Goal: Transaction & Acquisition: Purchase product/service

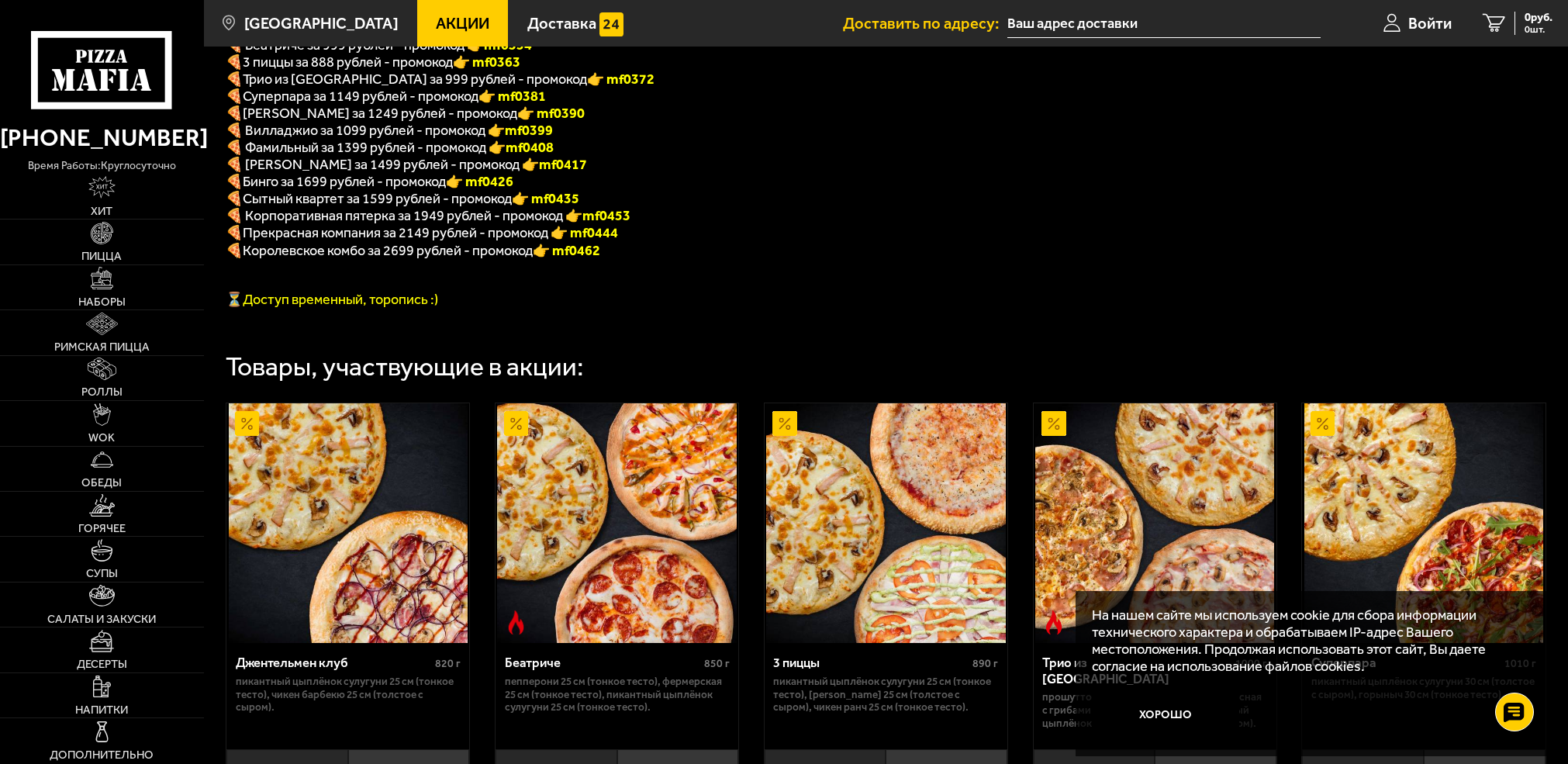
scroll to position [388, 0]
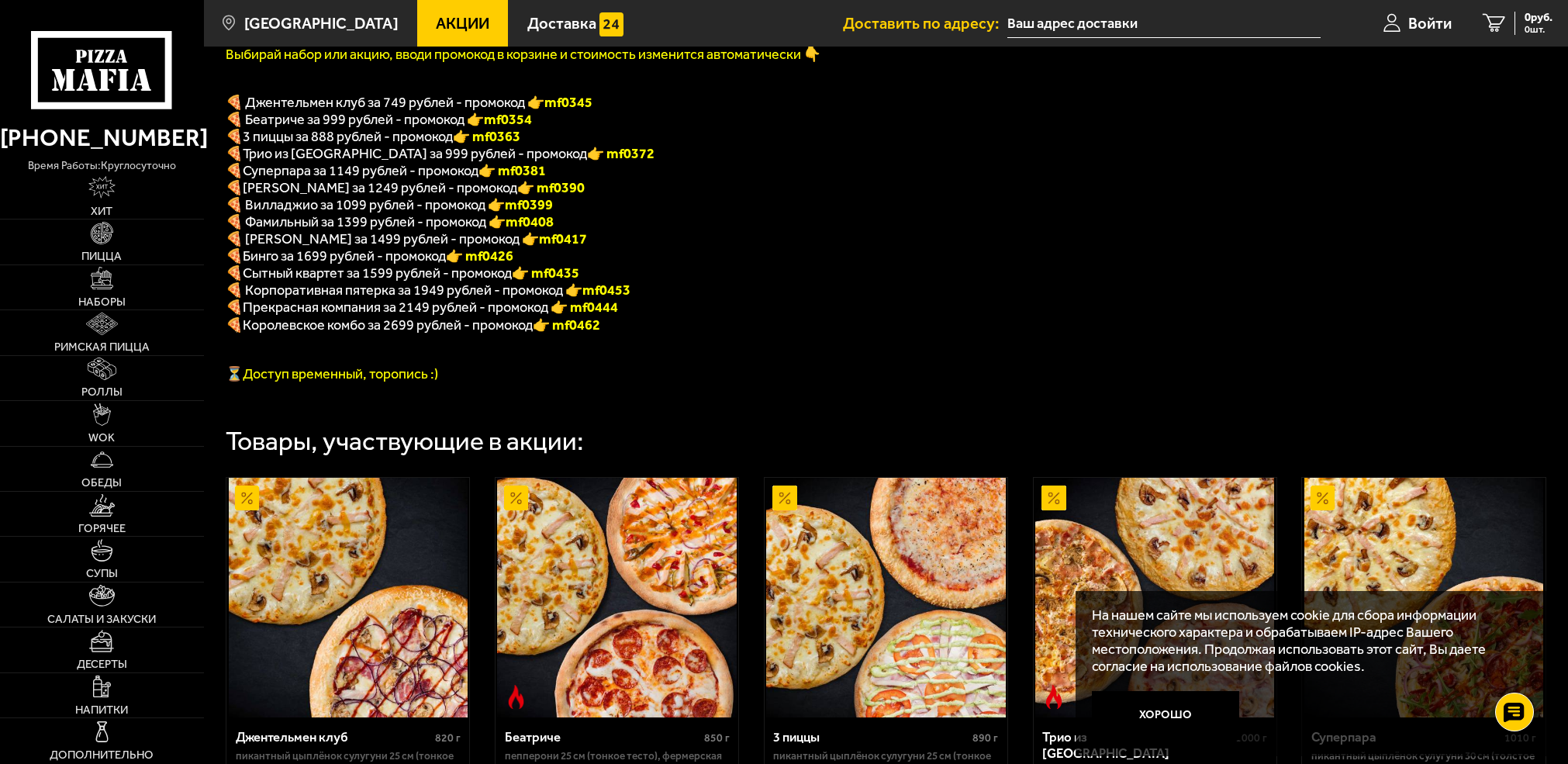
click at [521, 191] on b "👉 mf0390" at bounding box center [551, 187] width 68 height 17
copy b "f0390"
click at [102, 286] on img at bounding box center [102, 277] width 22 height 22
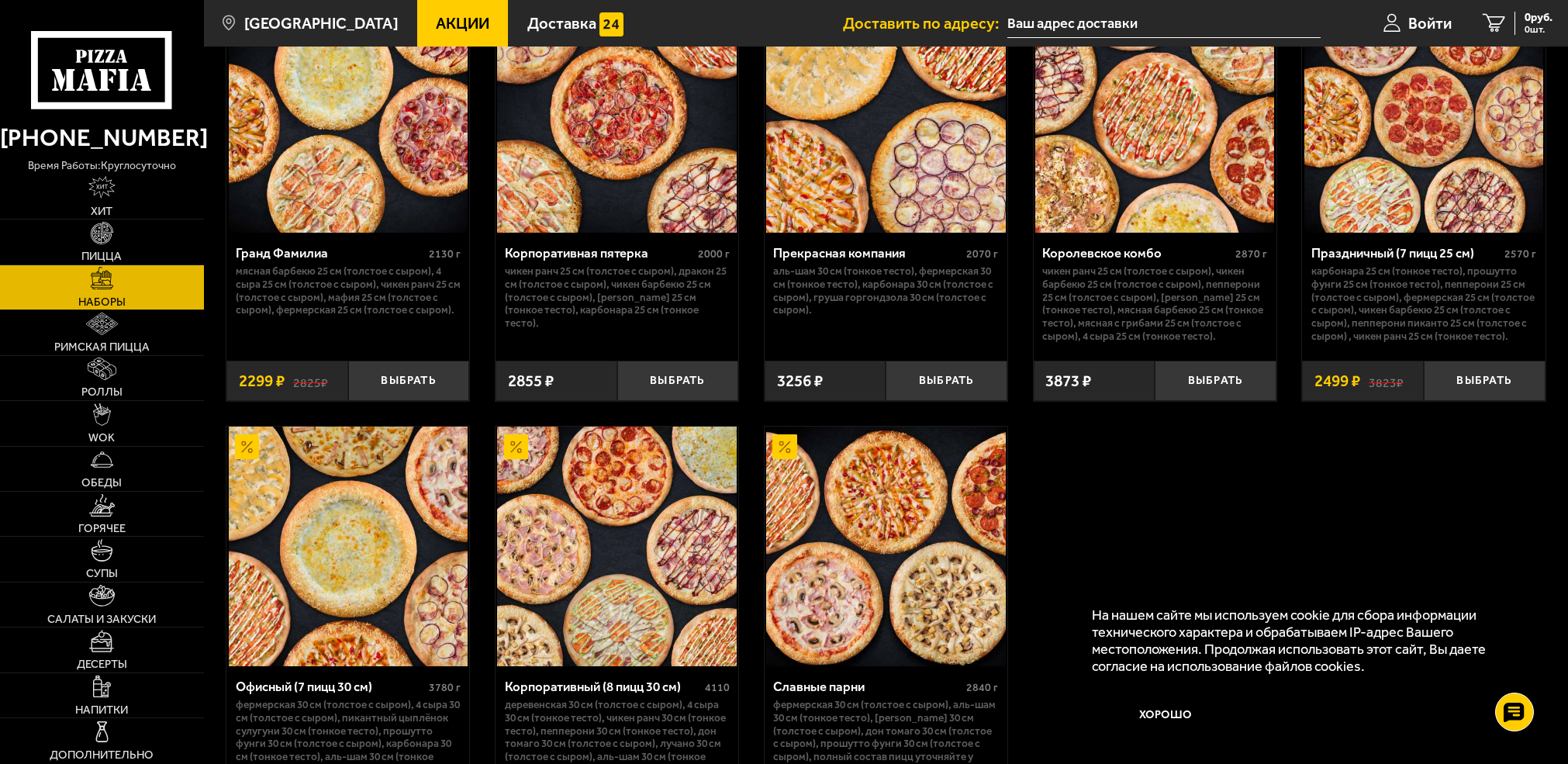
scroll to position [2249, 0]
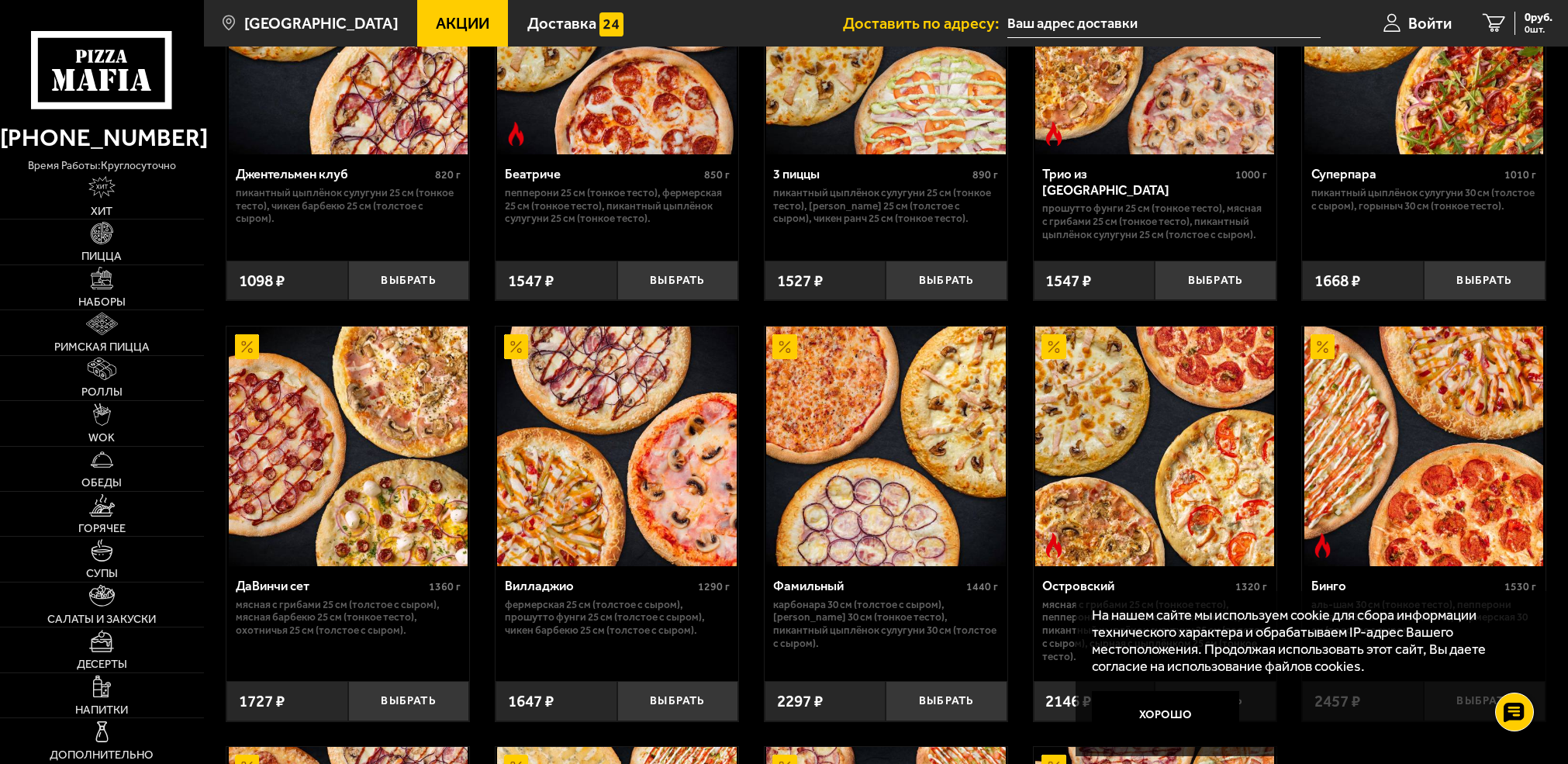
scroll to position [1008, 0]
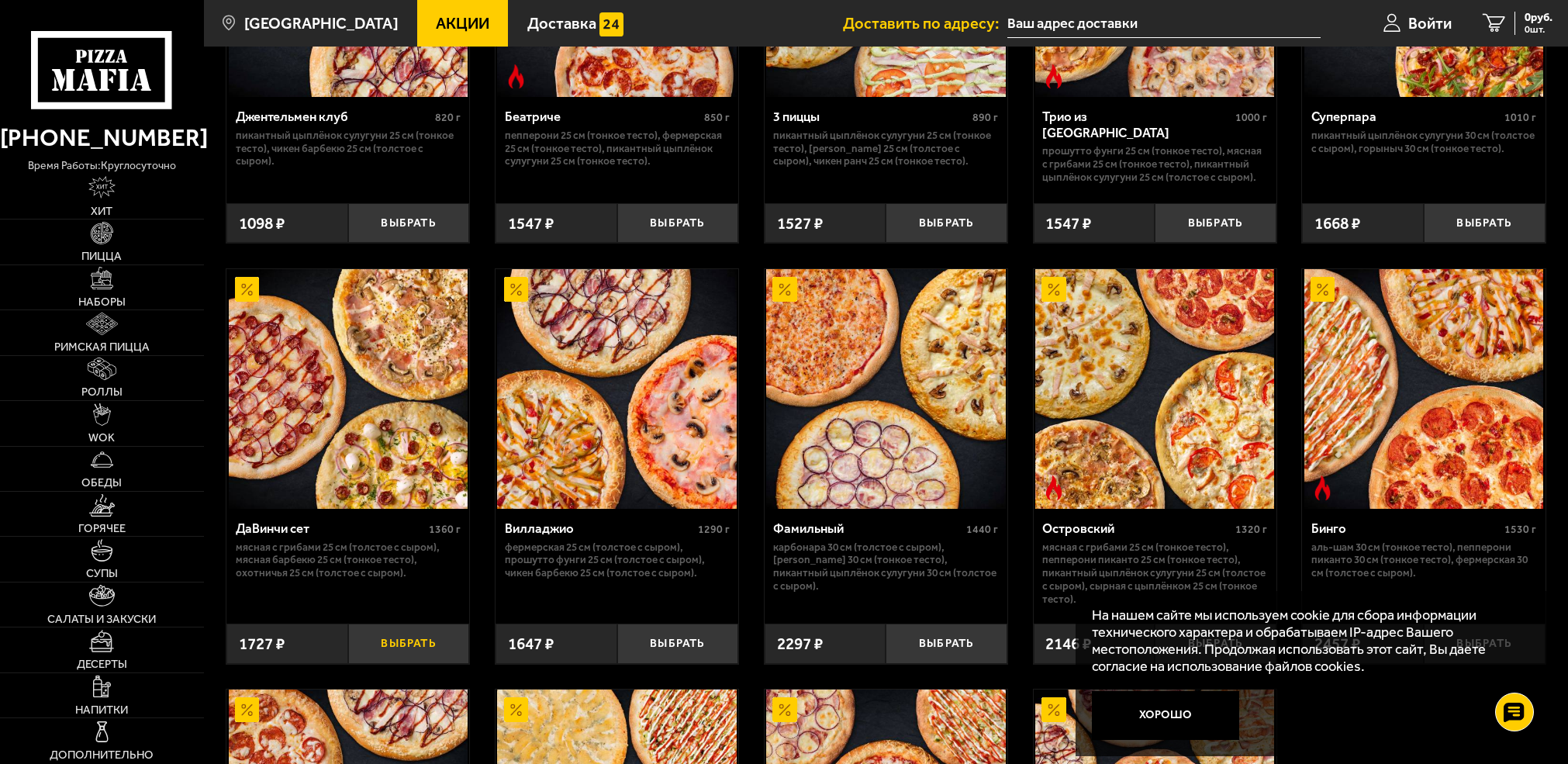
click at [441, 664] on button "Выбрать" at bounding box center [409, 644] width 122 height 40
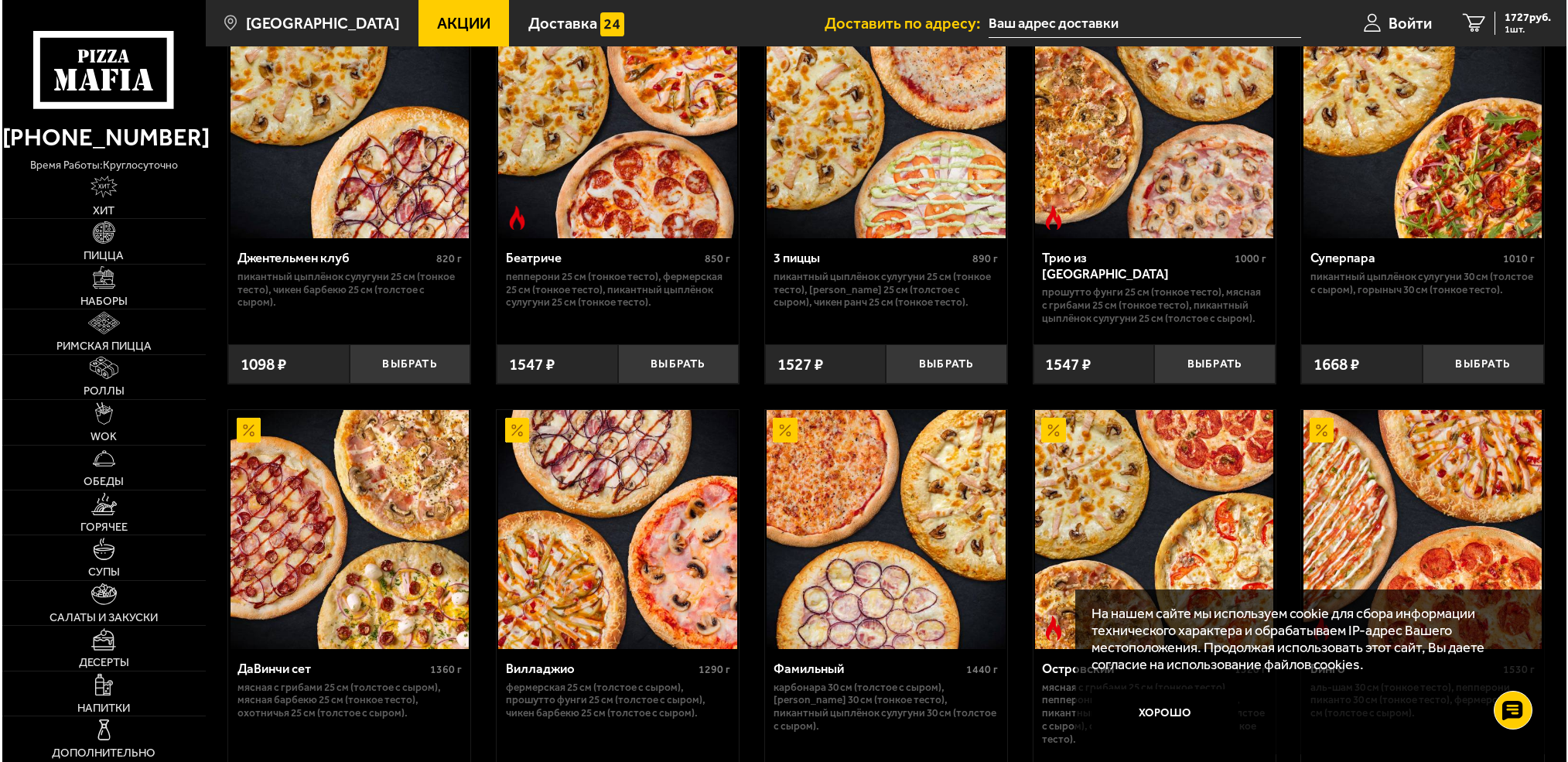
scroll to position [851, 0]
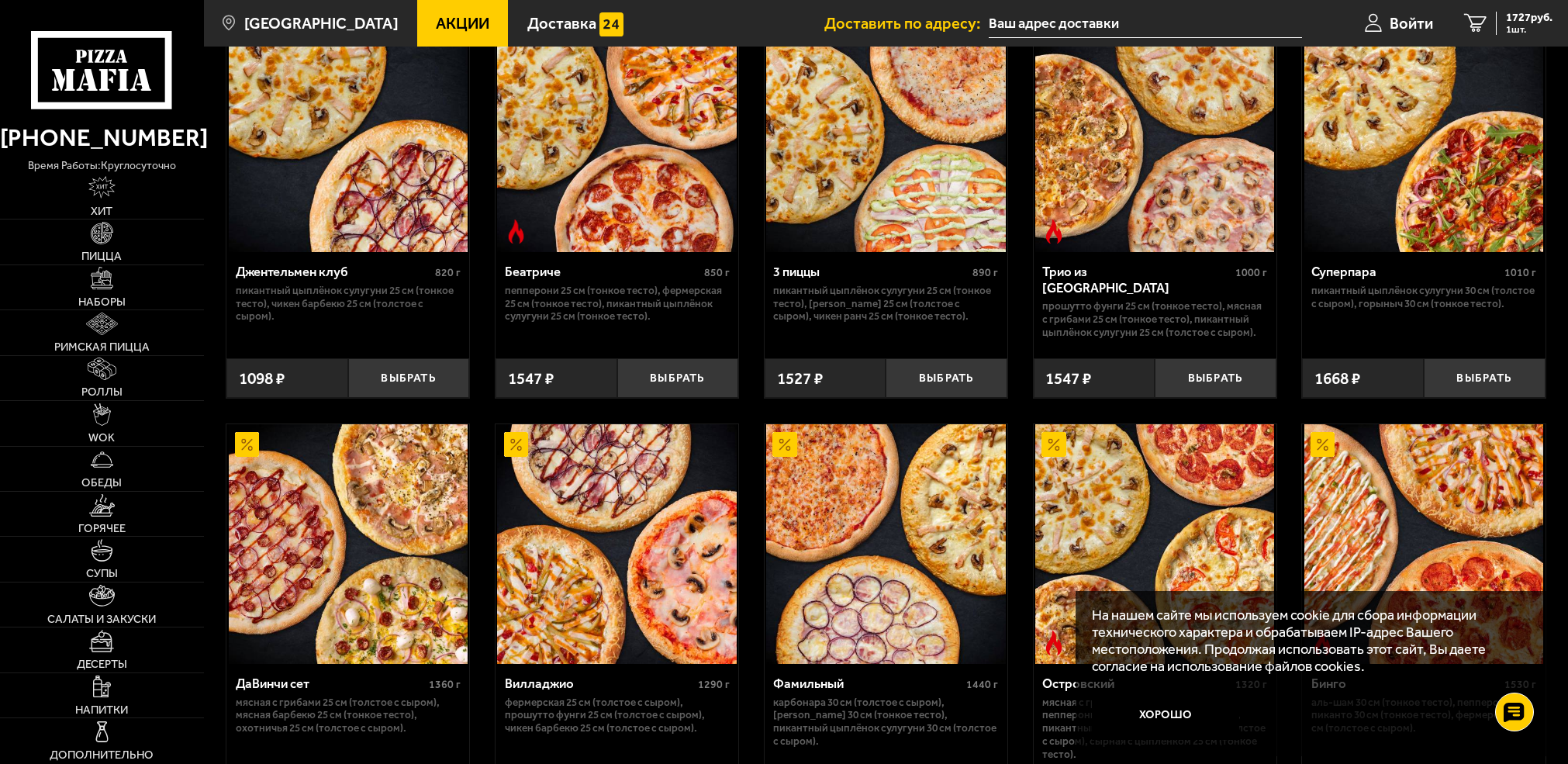
click at [1197, 20] on input "text" at bounding box center [1145, 23] width 314 height 29
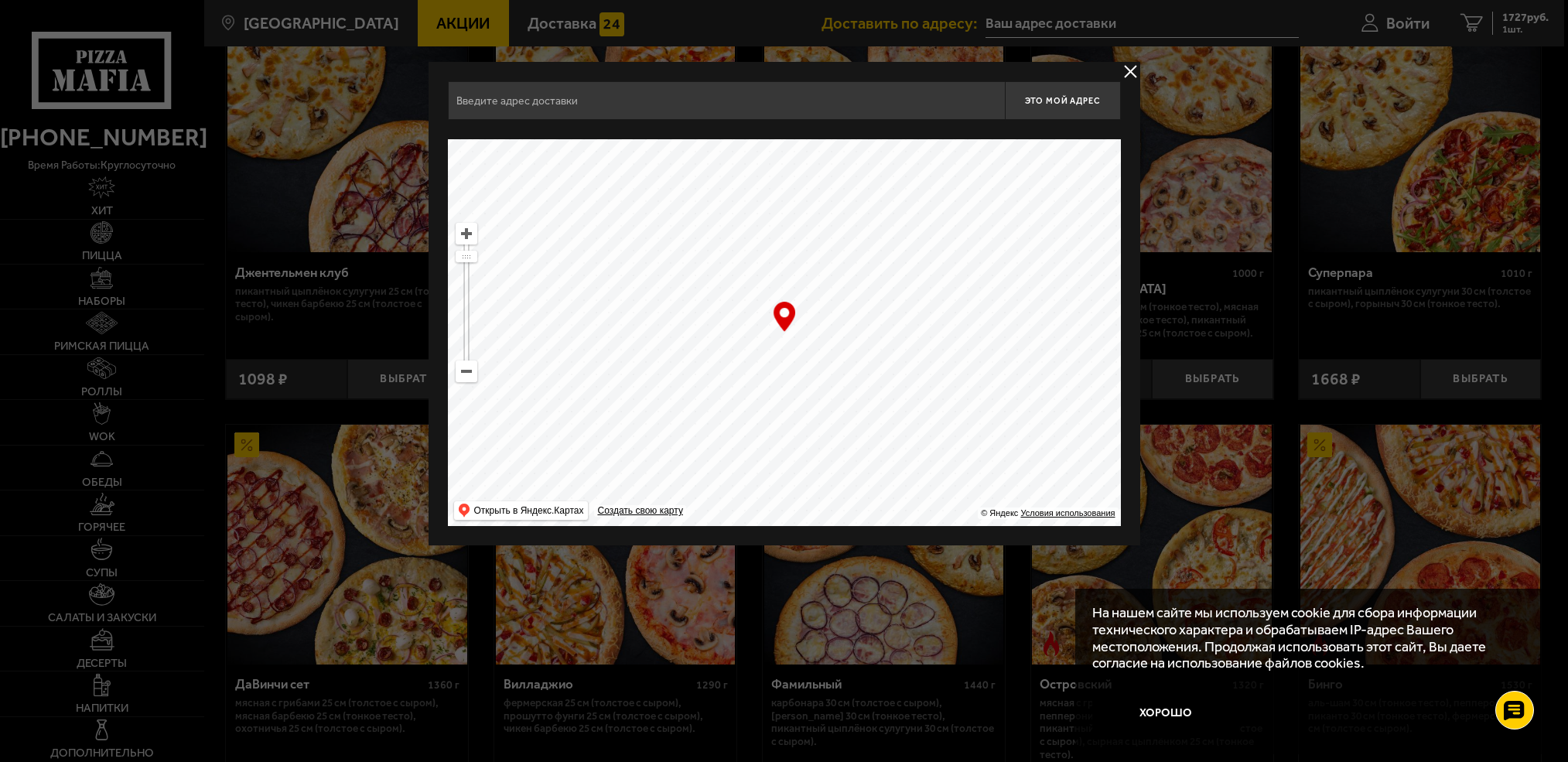
click at [1397, 26] on div at bounding box center [784, 381] width 1568 height 762
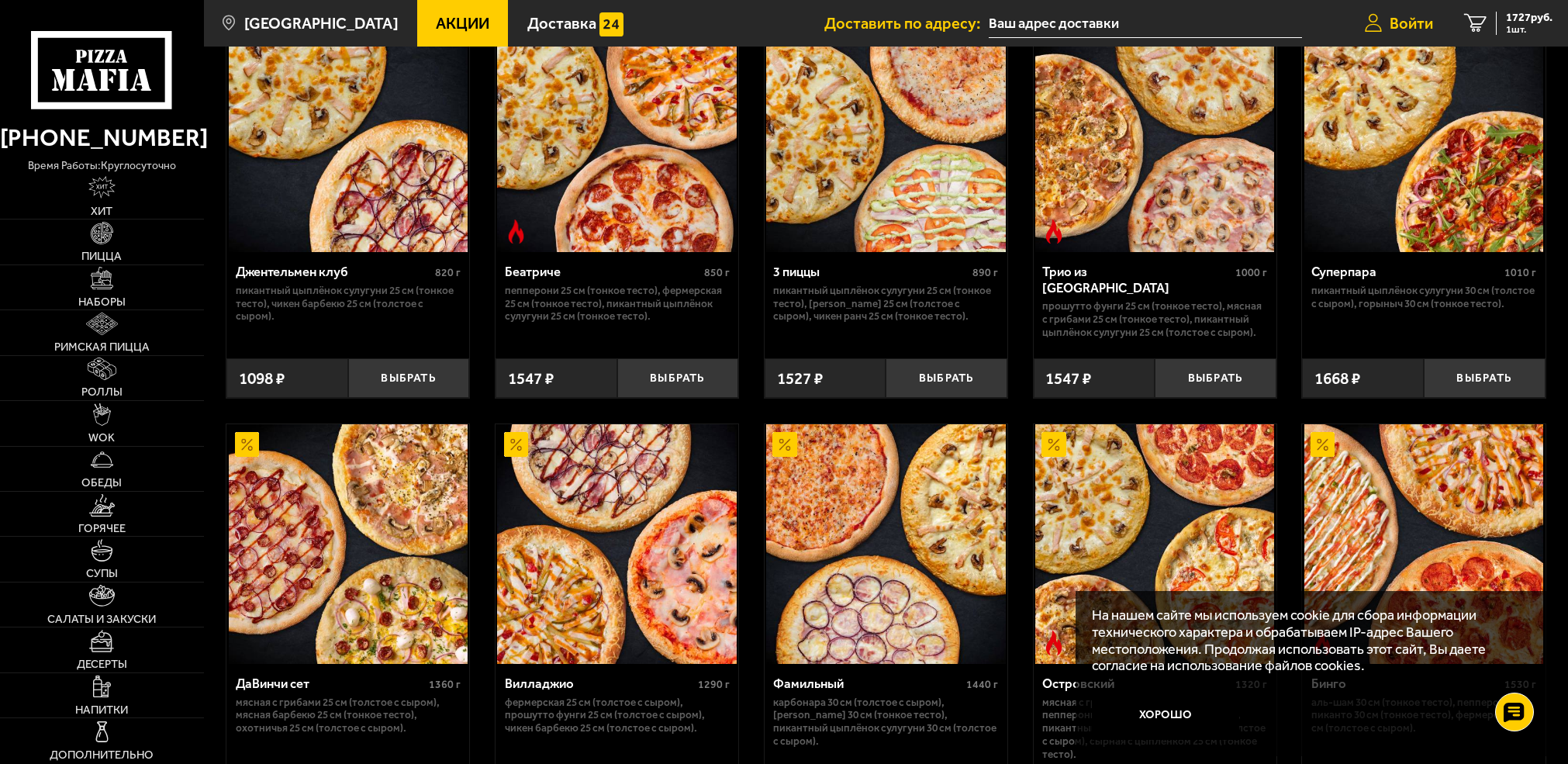
click at [1400, 26] on span "Войти" at bounding box center [1411, 23] width 44 height 16
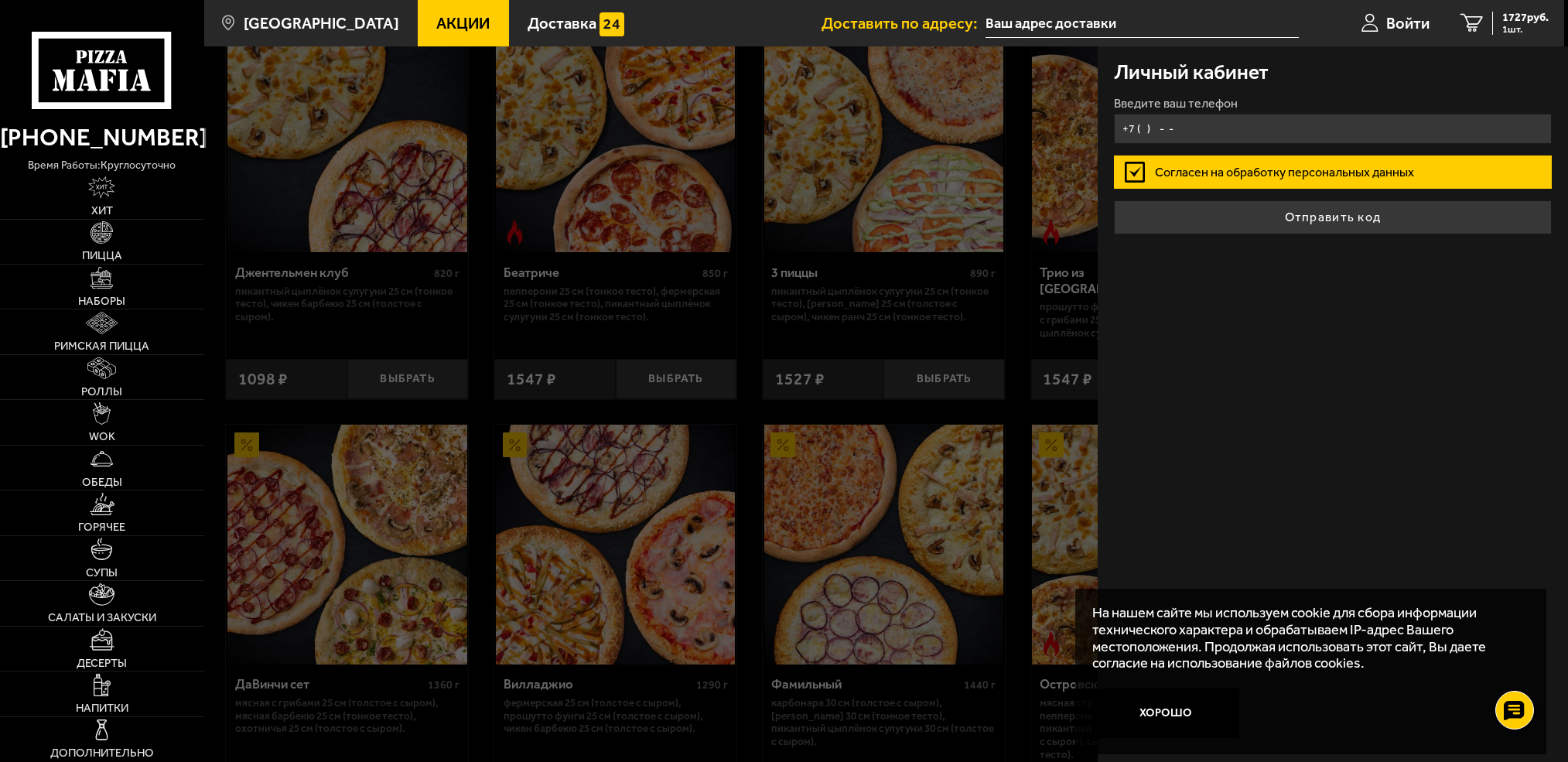
click at [1218, 127] on input "+7 ( ) - -" at bounding box center [1333, 128] width 438 height 30
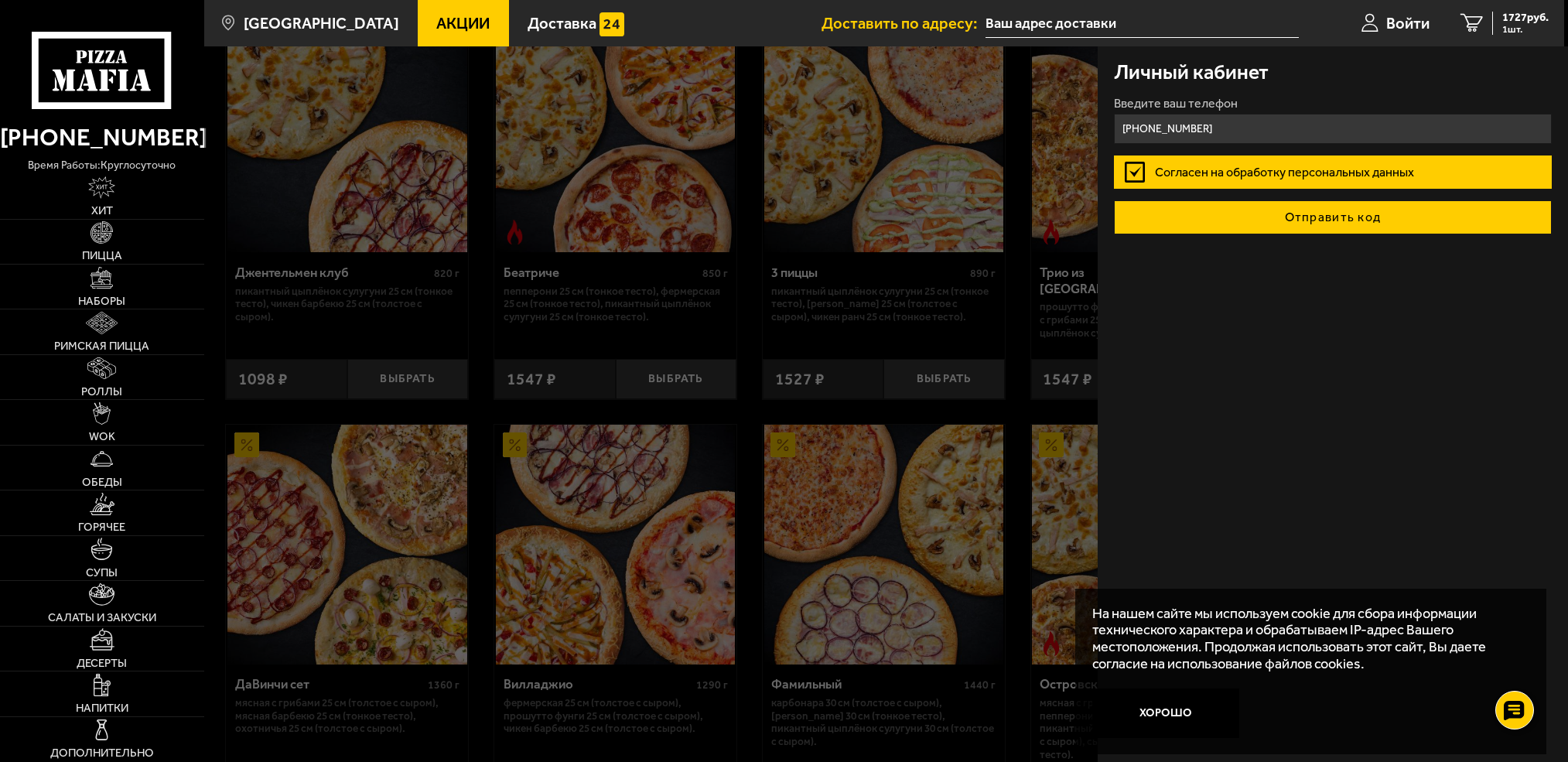
type input "+7 (963) 315-94-13"
click at [1249, 217] on button "Отправить код" at bounding box center [1333, 216] width 438 height 34
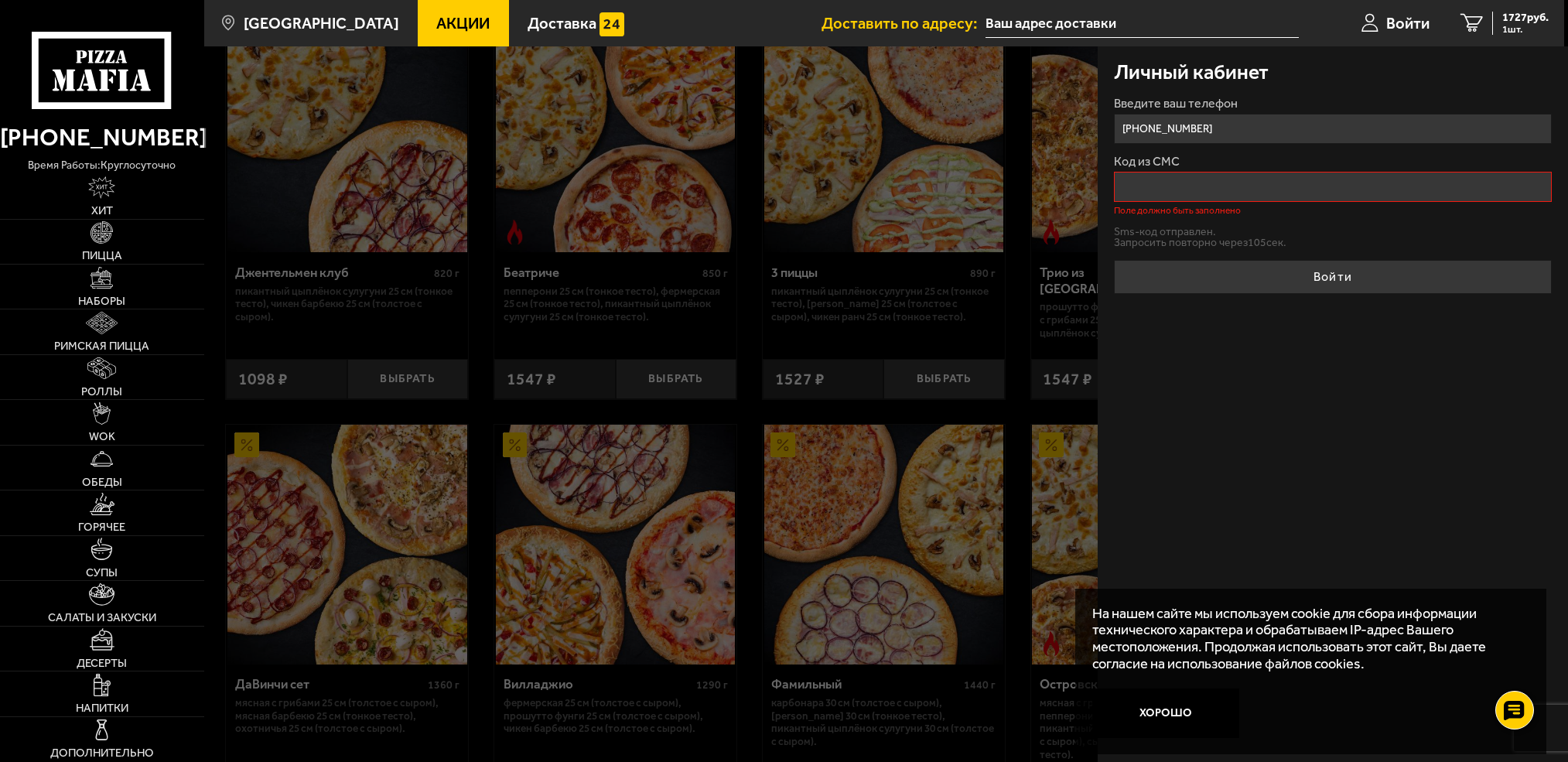
click at [1148, 186] on input "Код из СМС" at bounding box center [1333, 187] width 438 height 30
click at [1170, 694] on button "Хорошо" at bounding box center [1166, 712] width 147 height 49
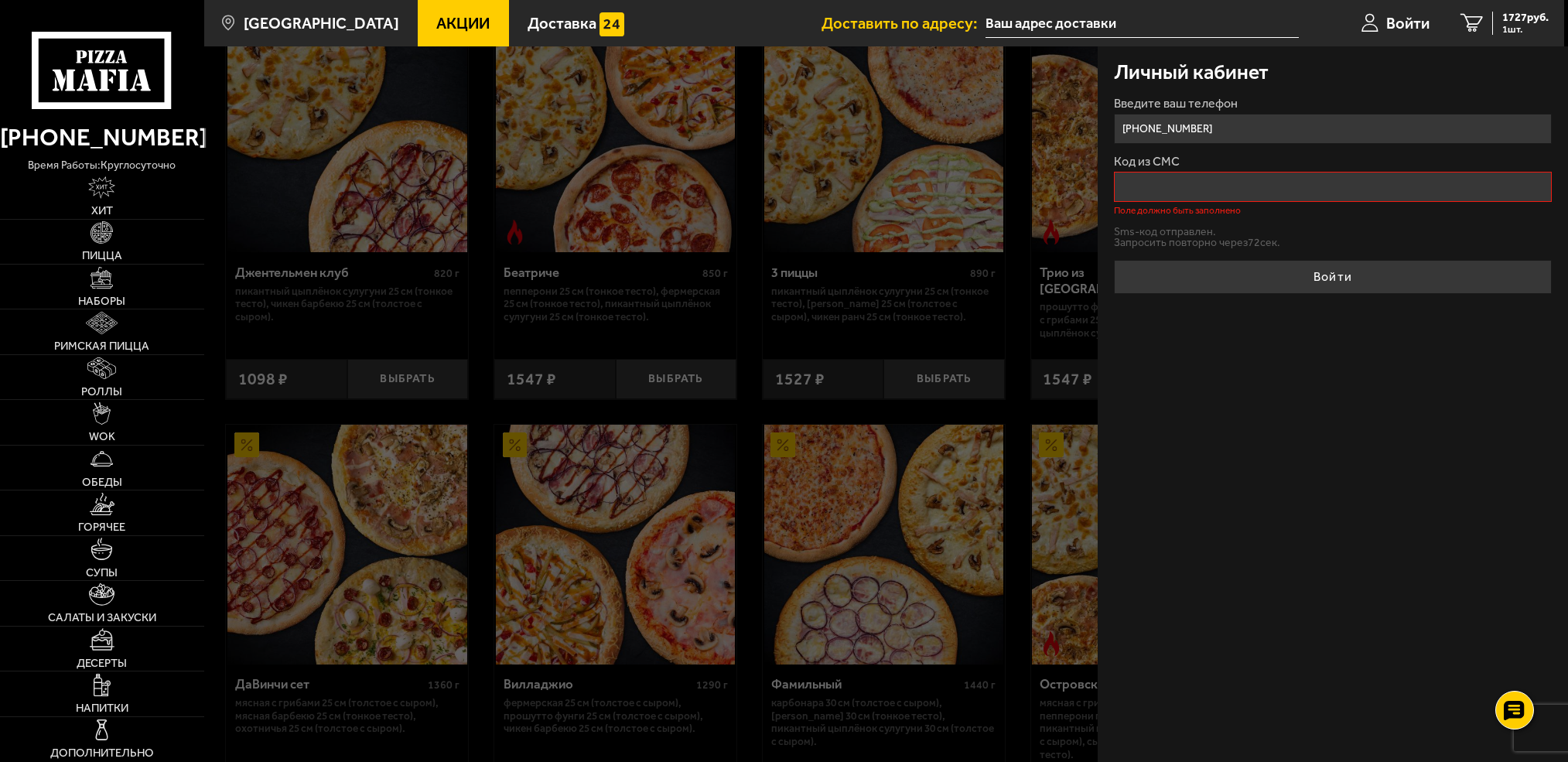
click at [1225, 195] on input "Код из СМС" at bounding box center [1333, 187] width 438 height 30
drag, startPoint x: 1352, startPoint y: 0, endPoint x: 1179, endPoint y: 452, distance: 484.0
drag, startPoint x: 1179, startPoint y: 452, endPoint x: 1286, endPoint y: 565, distance: 155.6
click at [1286, 565] on div "Личный кабинет Введите ваш телефон +7 (963) 315-94-13 Код из СМС Поле должно бы…" at bounding box center [1333, 403] width 470 height 715
click at [1176, 238] on button "Отправить sms-код" at bounding box center [1163, 234] width 99 height 12
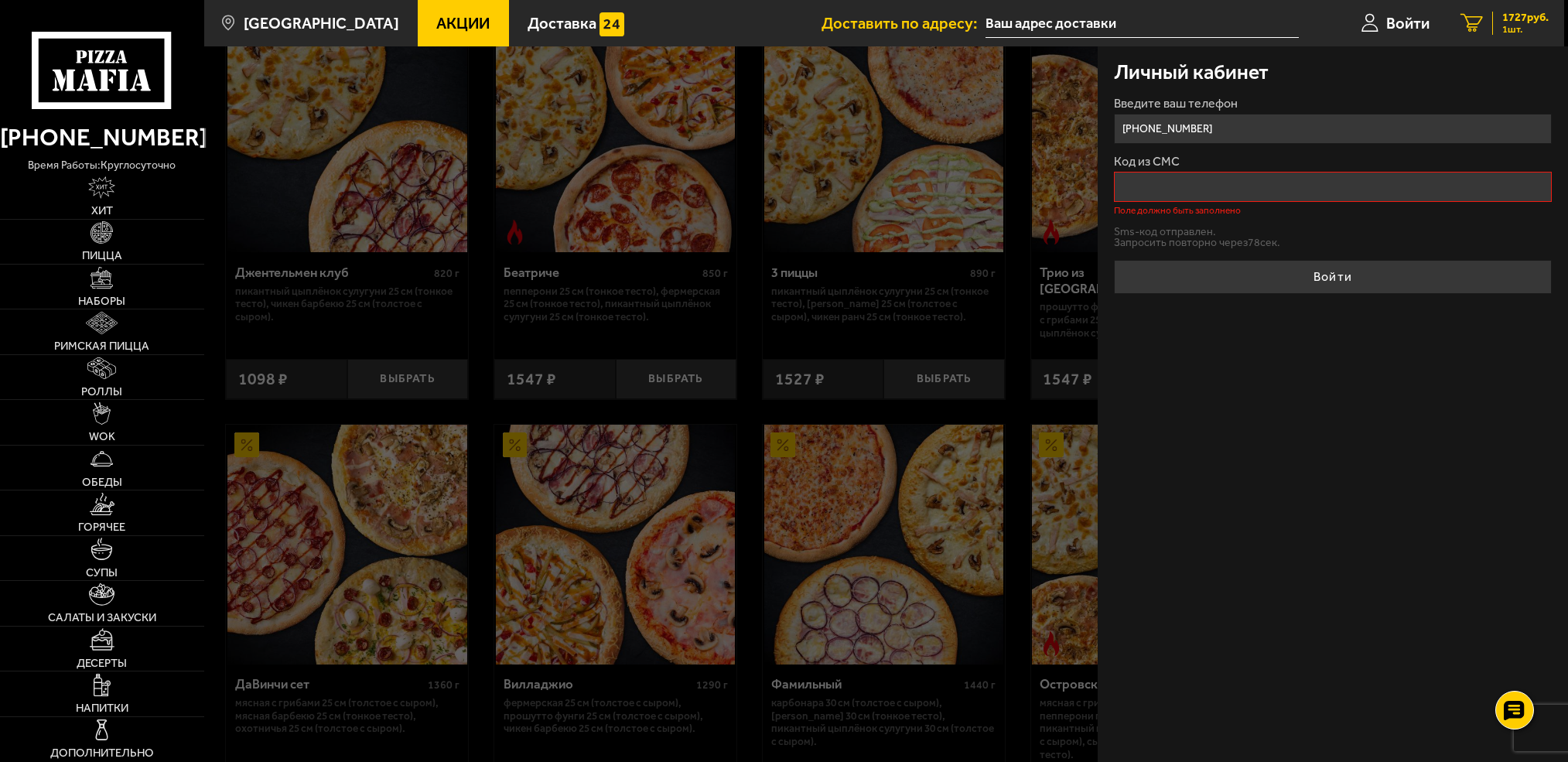
click at [1521, 32] on span "1 шт." at bounding box center [1525, 30] width 46 height 10
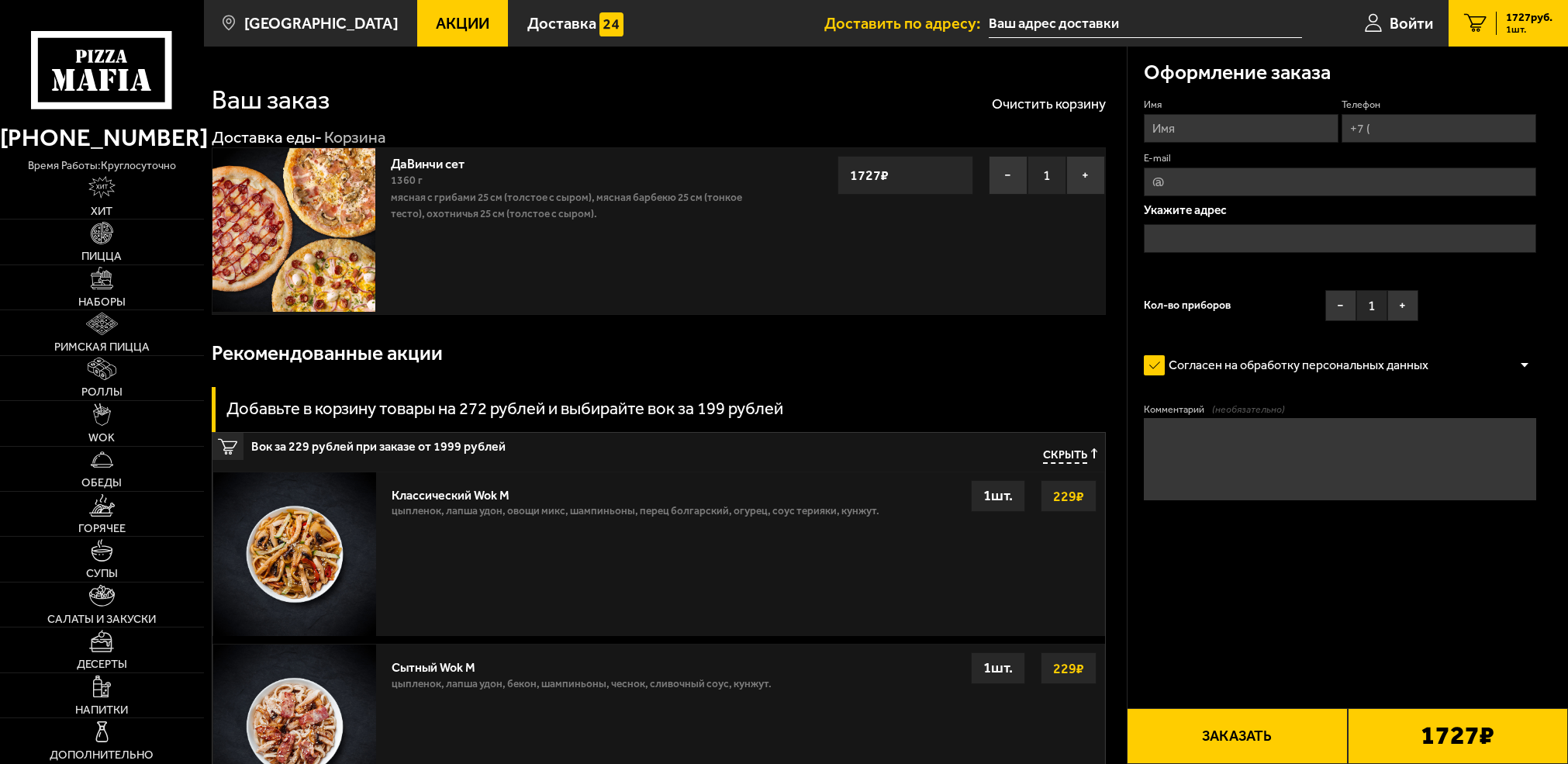
click at [1221, 122] on input "Имя" at bounding box center [1241, 128] width 195 height 29
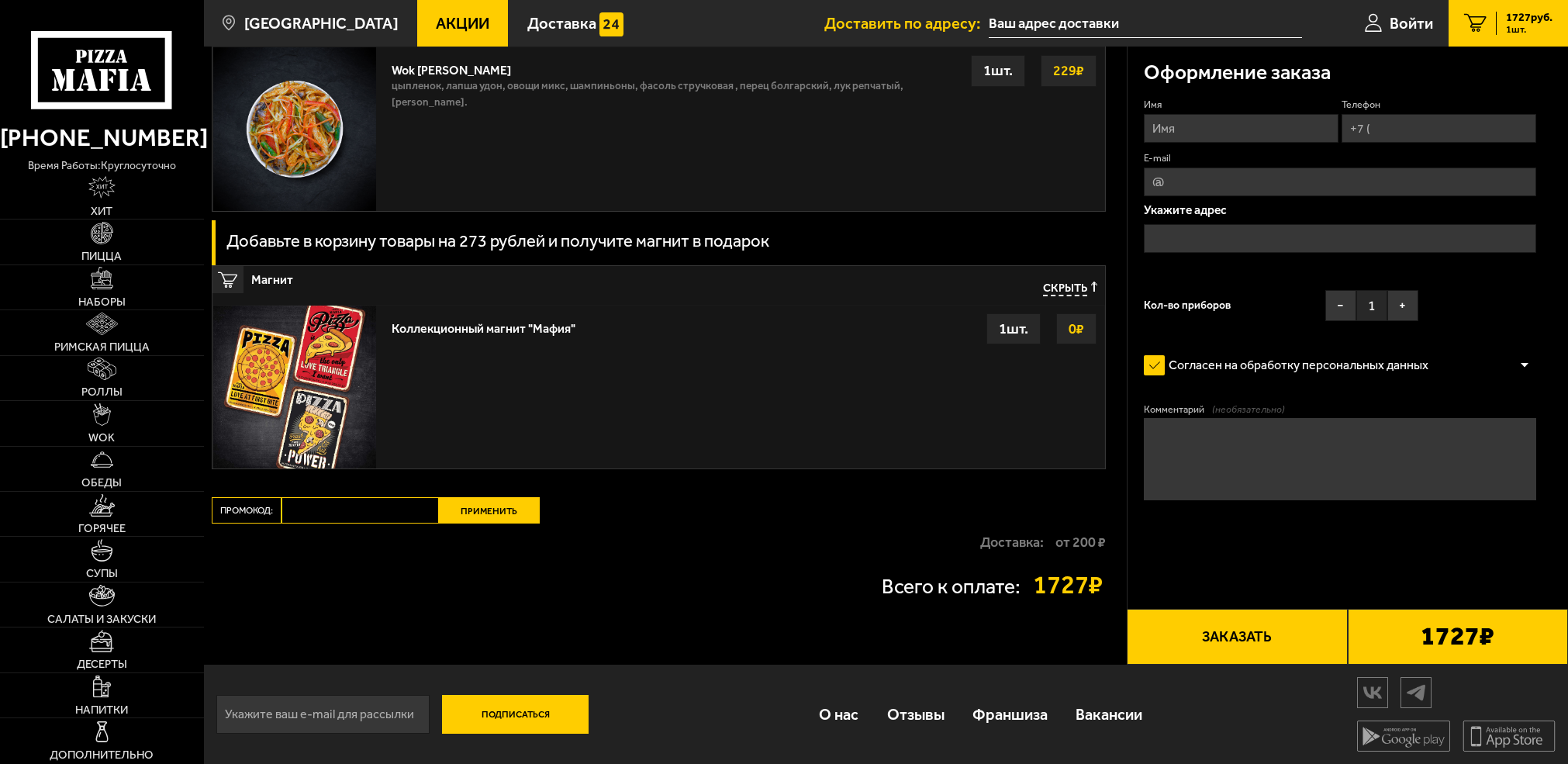
scroll to position [1290, 0]
click at [348, 517] on input "Промокод:" at bounding box center [360, 510] width 158 height 26
paste input "mf0390"
type input "mf0390"
click at [509, 511] on button "Применить" at bounding box center [489, 510] width 101 height 26
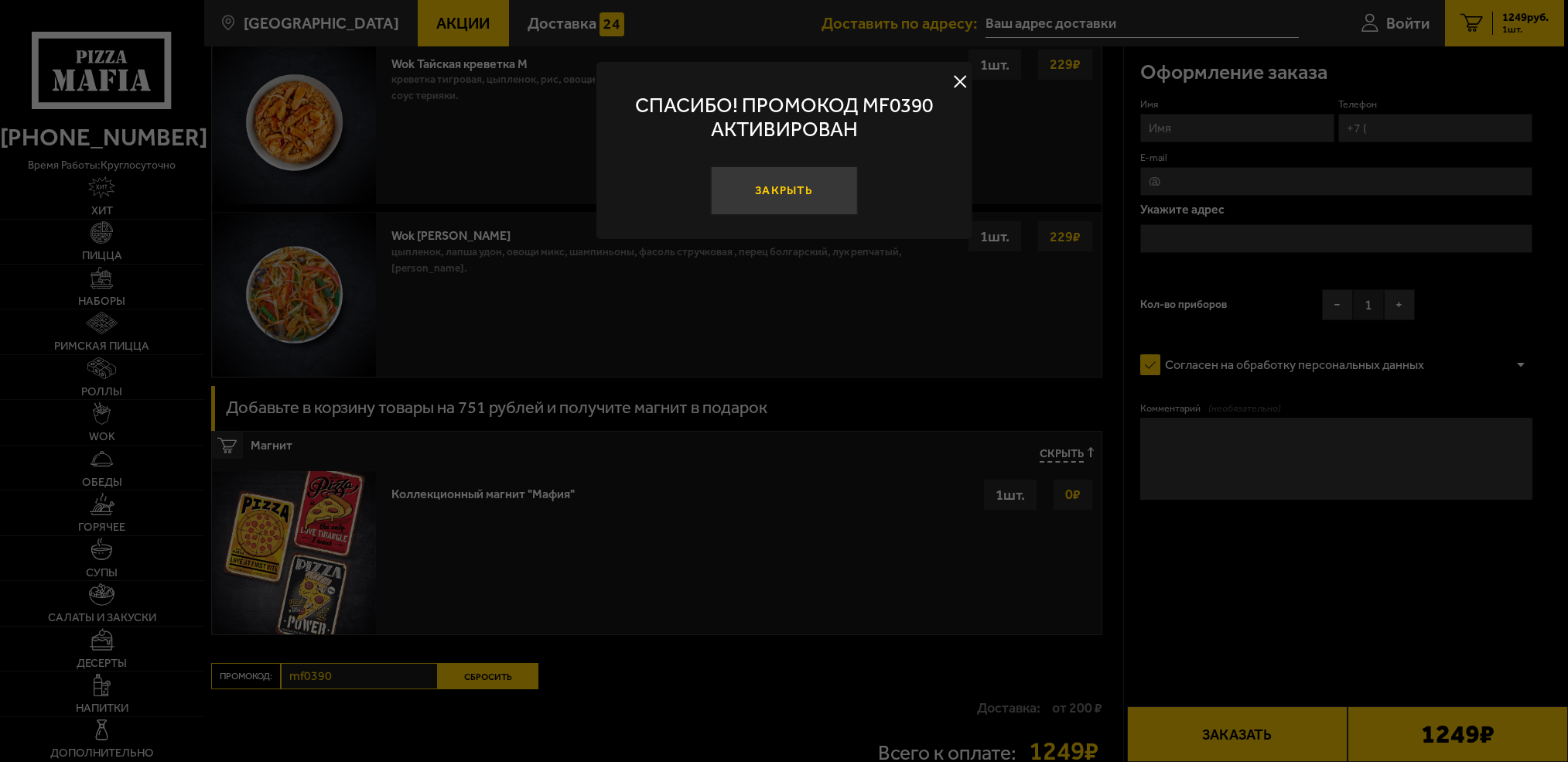
click at [764, 193] on button "Закрыть" at bounding box center [784, 190] width 147 height 49
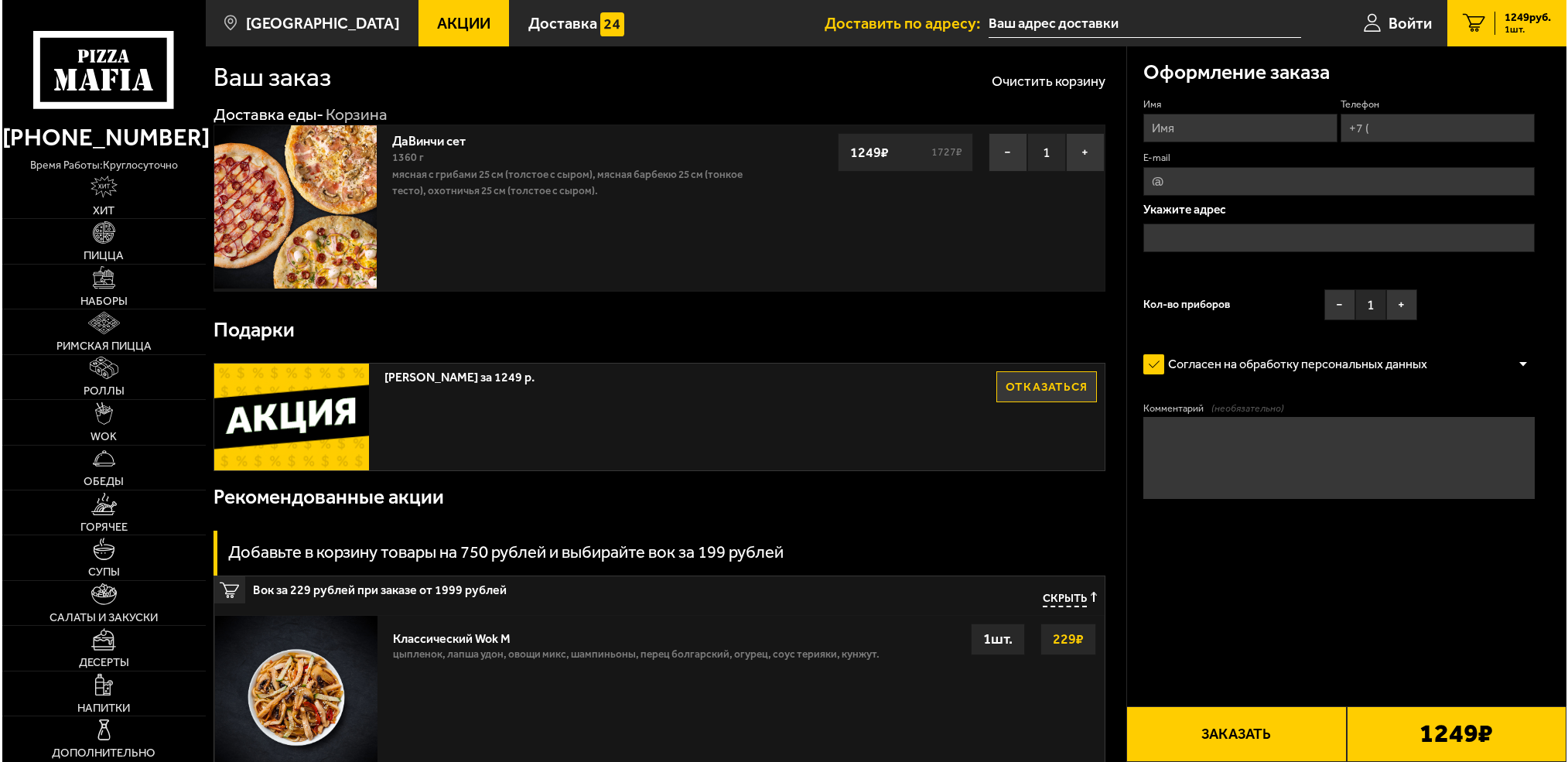
scroll to position [0, 0]
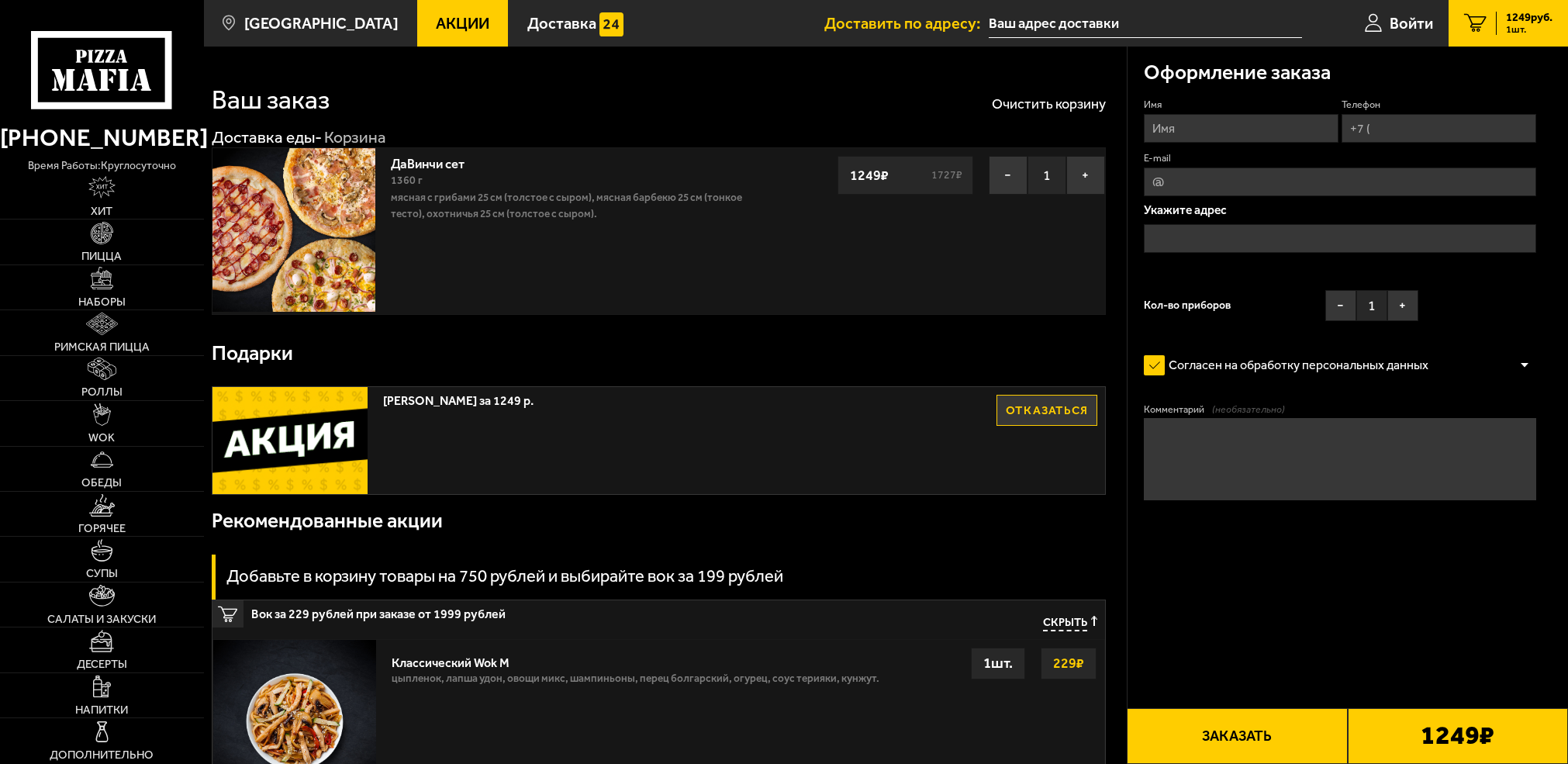
click at [1228, 445] on textarea "Комментарий (необязательно)" at bounding box center [1340, 459] width 393 height 82
click at [1201, 132] on input "Имя" at bounding box center [1241, 128] width 195 height 29
type input "Владислав"
click at [1432, 122] on input "Телефон" at bounding box center [1439, 128] width 195 height 29
type input "+7 (963) 315-94-13"
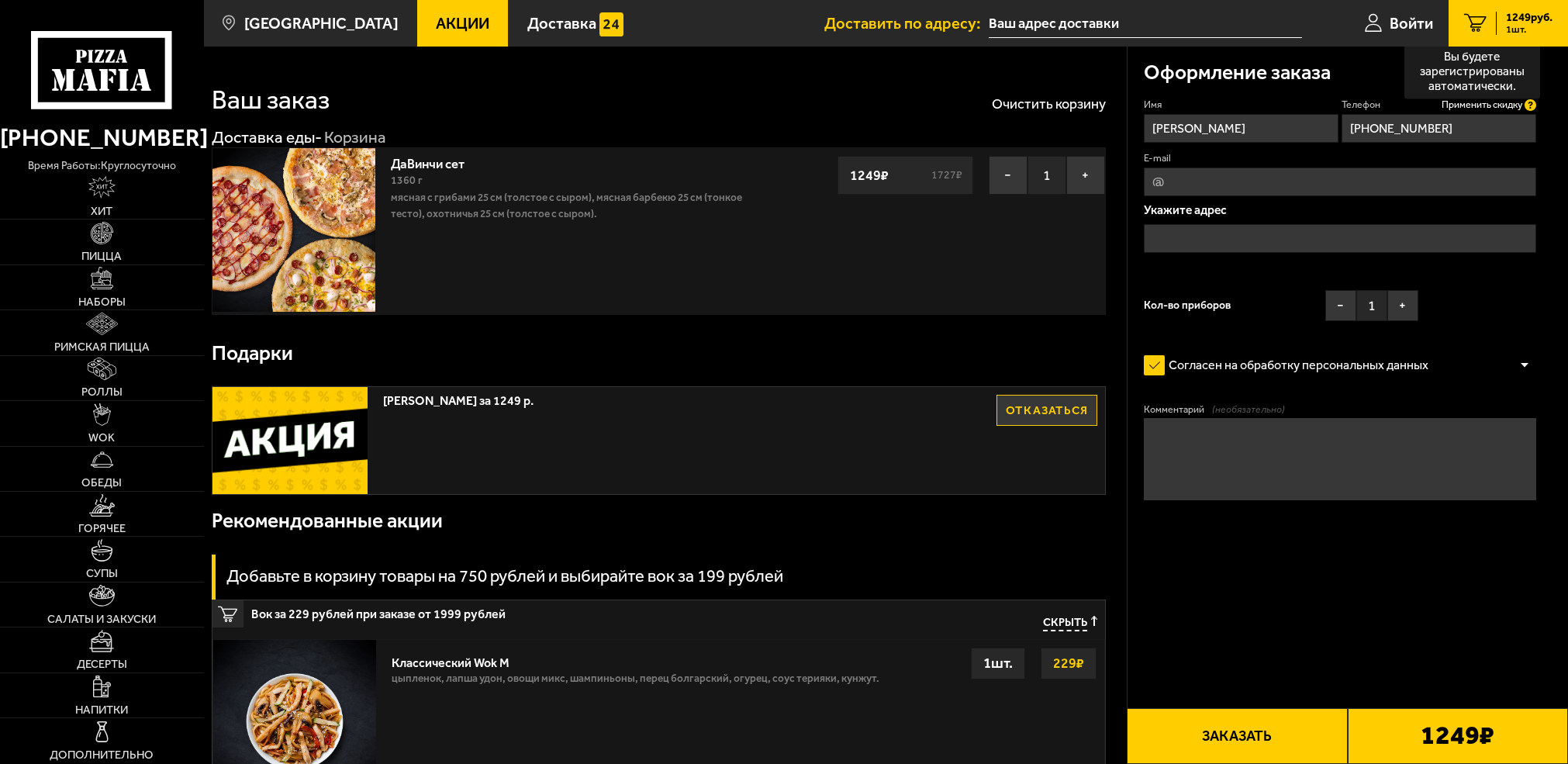
click at [1534, 103] on icon at bounding box center [1531, 105] width 12 height 12
click at [1534, 114] on input "+7 (963) 315-94-13" at bounding box center [1439, 128] width 195 height 29
click at [1505, 69] on p "Вы будете зарегистрированы автоматически." at bounding box center [1472, 71] width 120 height 45
click at [1505, 114] on input "+7 (963) 315-94-13" at bounding box center [1439, 128] width 195 height 29
click at [1270, 182] on input "E-mail" at bounding box center [1340, 182] width 393 height 29
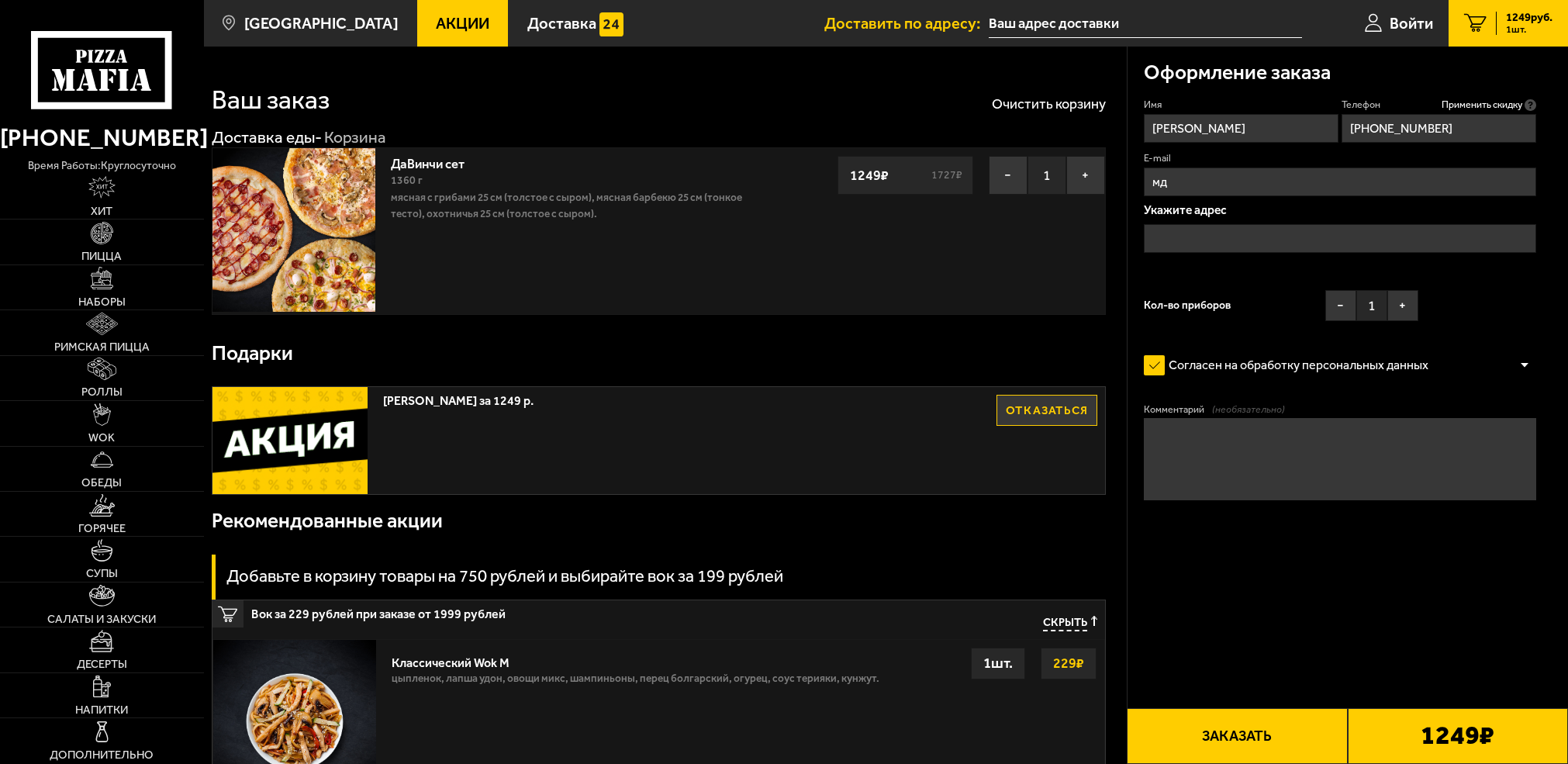
type input "м"
type input "vlad.kukla@gmail.com"
click at [1254, 238] on input "text" at bounding box center [1340, 238] width 393 height 29
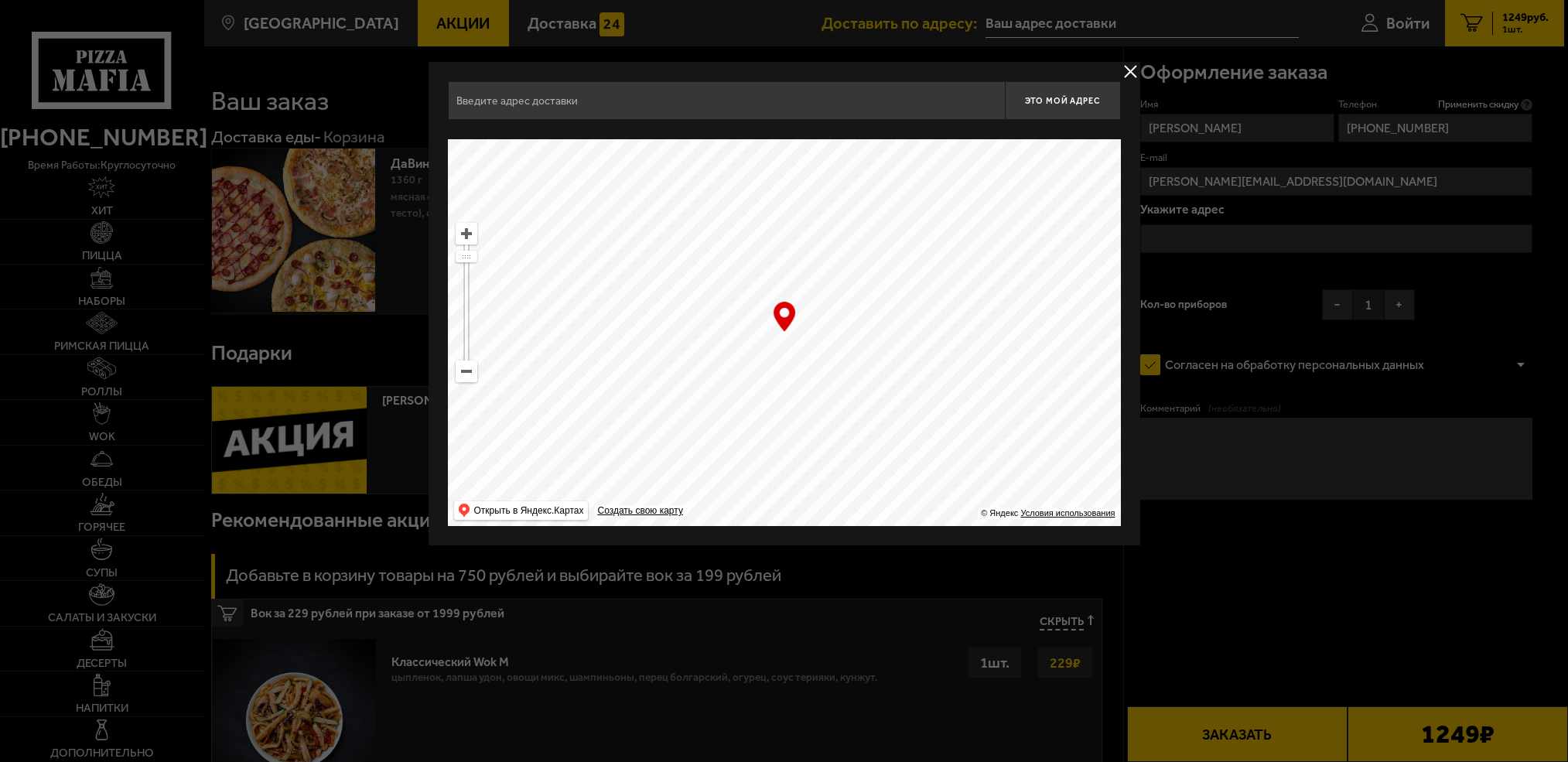
drag, startPoint x: 902, startPoint y: 402, endPoint x: 798, endPoint y: 198, distance: 229.0
click at [798, 198] on ymaps at bounding box center [784, 332] width 673 height 387
type input "набережная реки Мойки, 48-50-52"
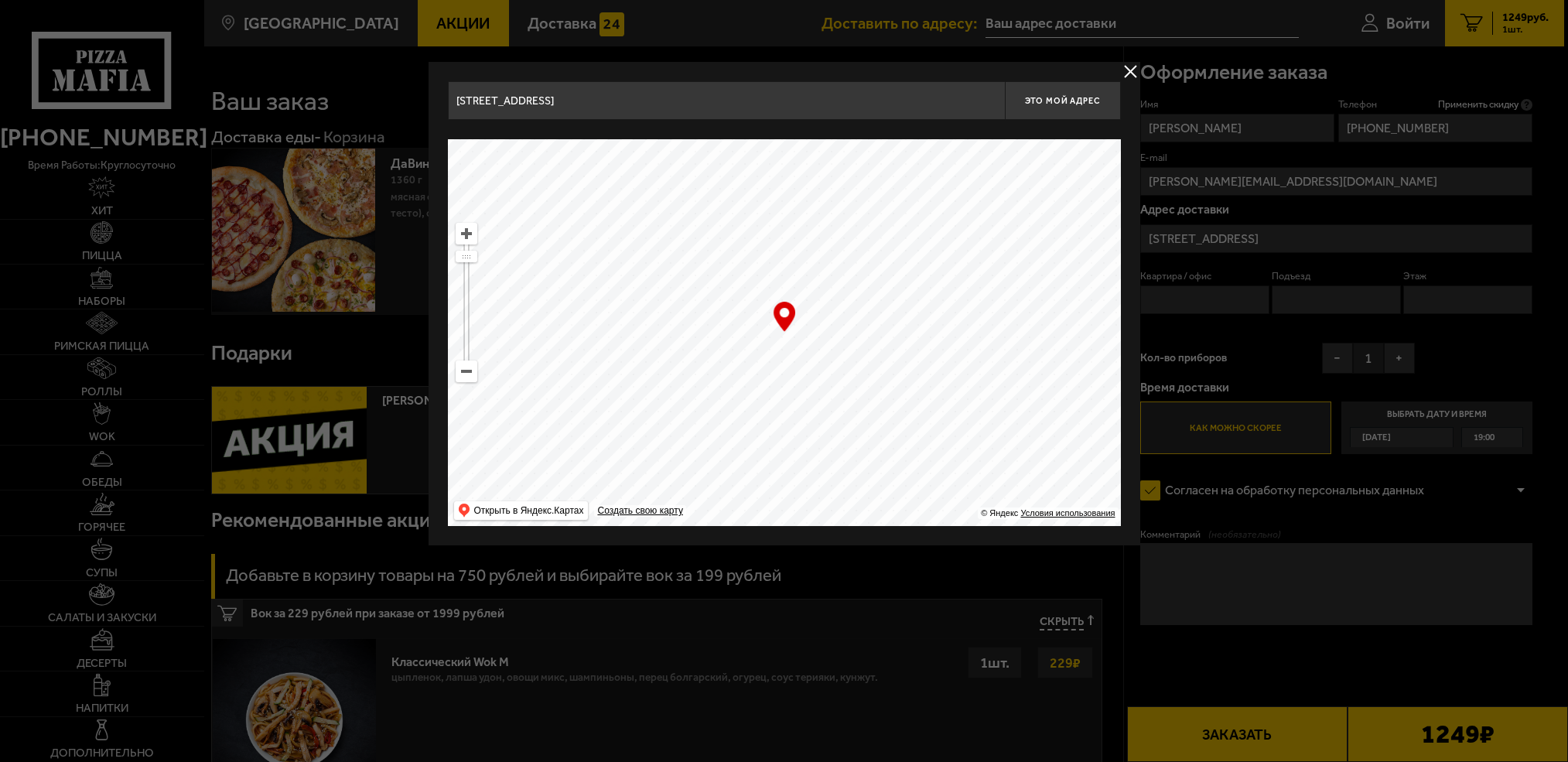
click at [650, 102] on input "набережная реки Мойки, 48-50-52" at bounding box center [726, 100] width 557 height 39
drag, startPoint x: 727, startPoint y: 379, endPoint x: 714, endPoint y: 154, distance: 225.4
click at [714, 154] on ymaps at bounding box center [784, 332] width 673 height 387
type input "набережная реки Мойки, 60"
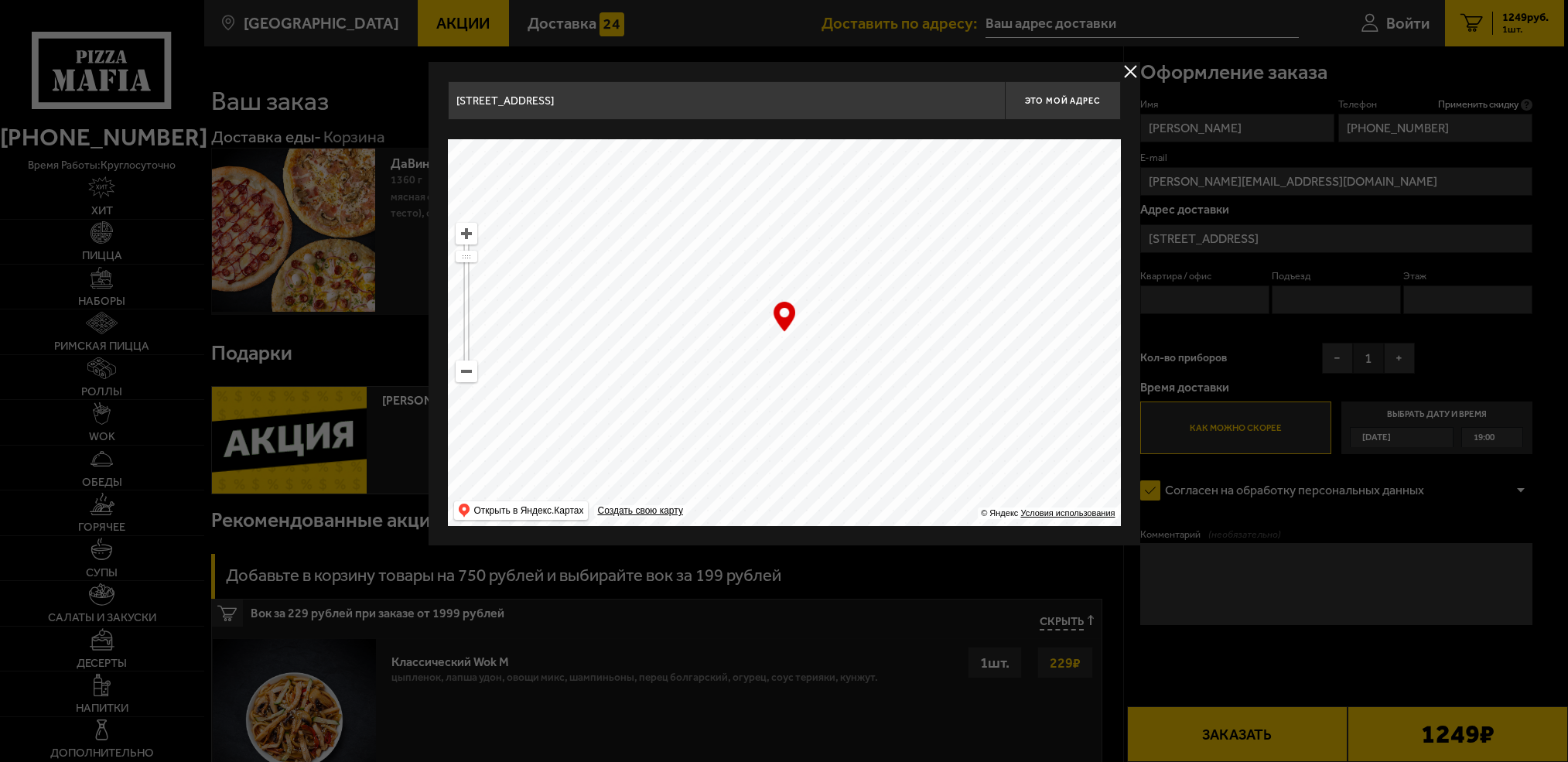
type input "Гороховая улица, 40"
drag, startPoint x: 907, startPoint y: 462, endPoint x: 550, endPoint y: 262, distance: 409.2
click at [550, 262] on ymaps at bounding box center [784, 332] width 673 height 387
type input "Апраксин переулок, 7"
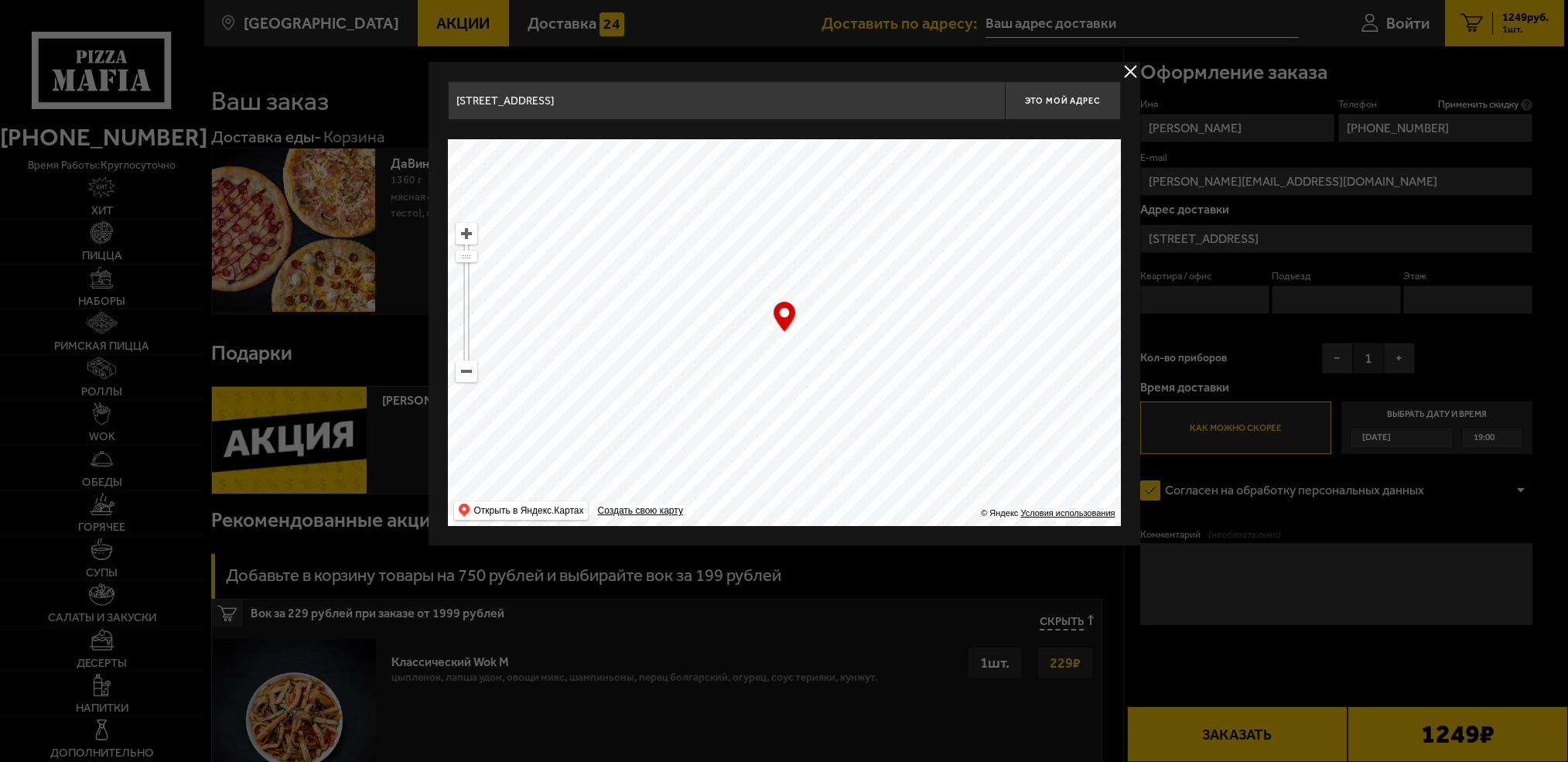
type input "Апраксин переулок, 7"
drag, startPoint x: 706, startPoint y: 257, endPoint x: 715, endPoint y: 269, distance: 15.0
click at [715, 269] on ymaps at bounding box center [784, 332] width 673 height 387
type input "[STREET_ADDRESS]"
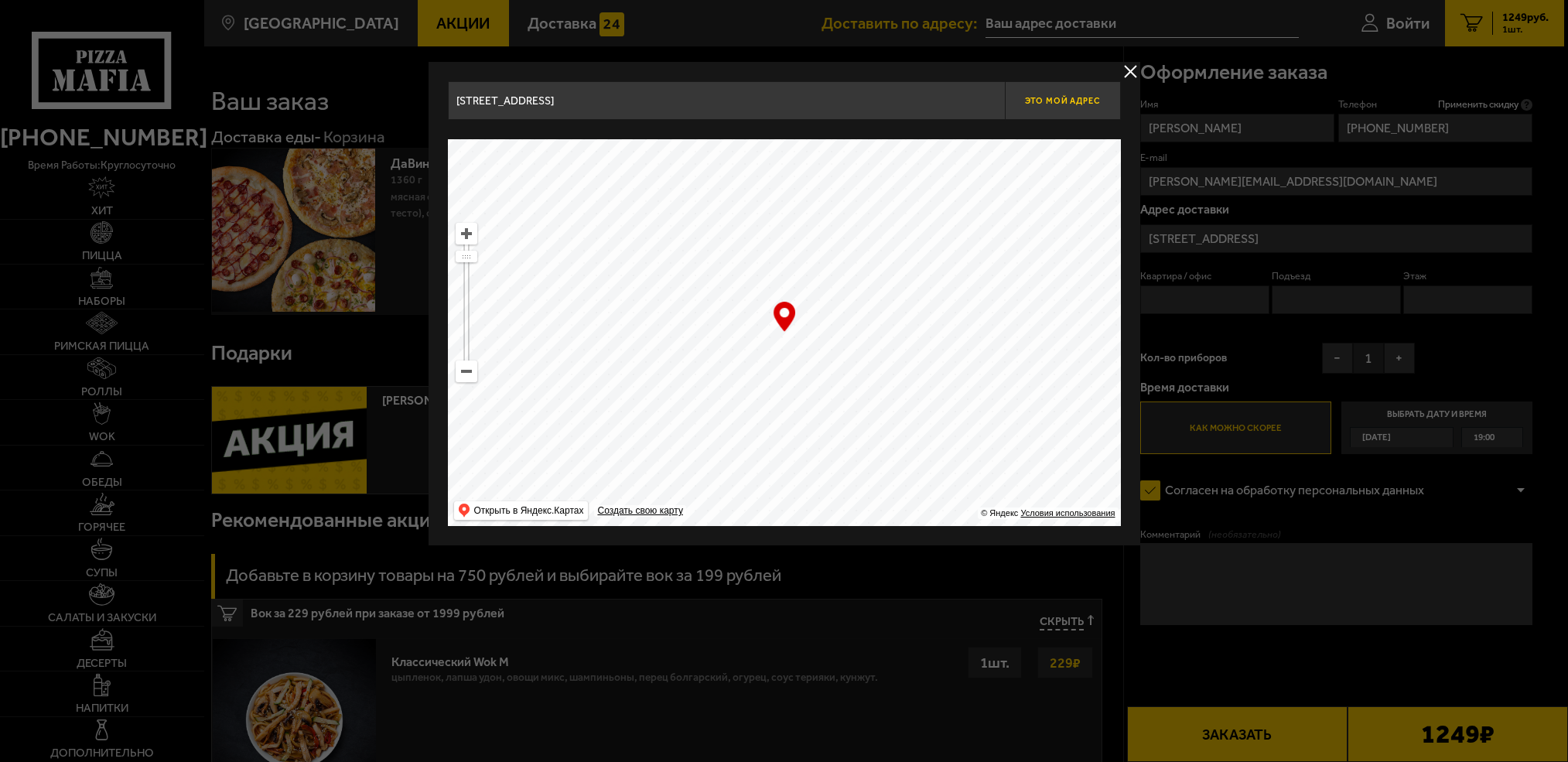
click at [1064, 107] on button "Это мой адрес" at bounding box center [1063, 100] width 116 height 39
type input "[STREET_ADDRESS]"
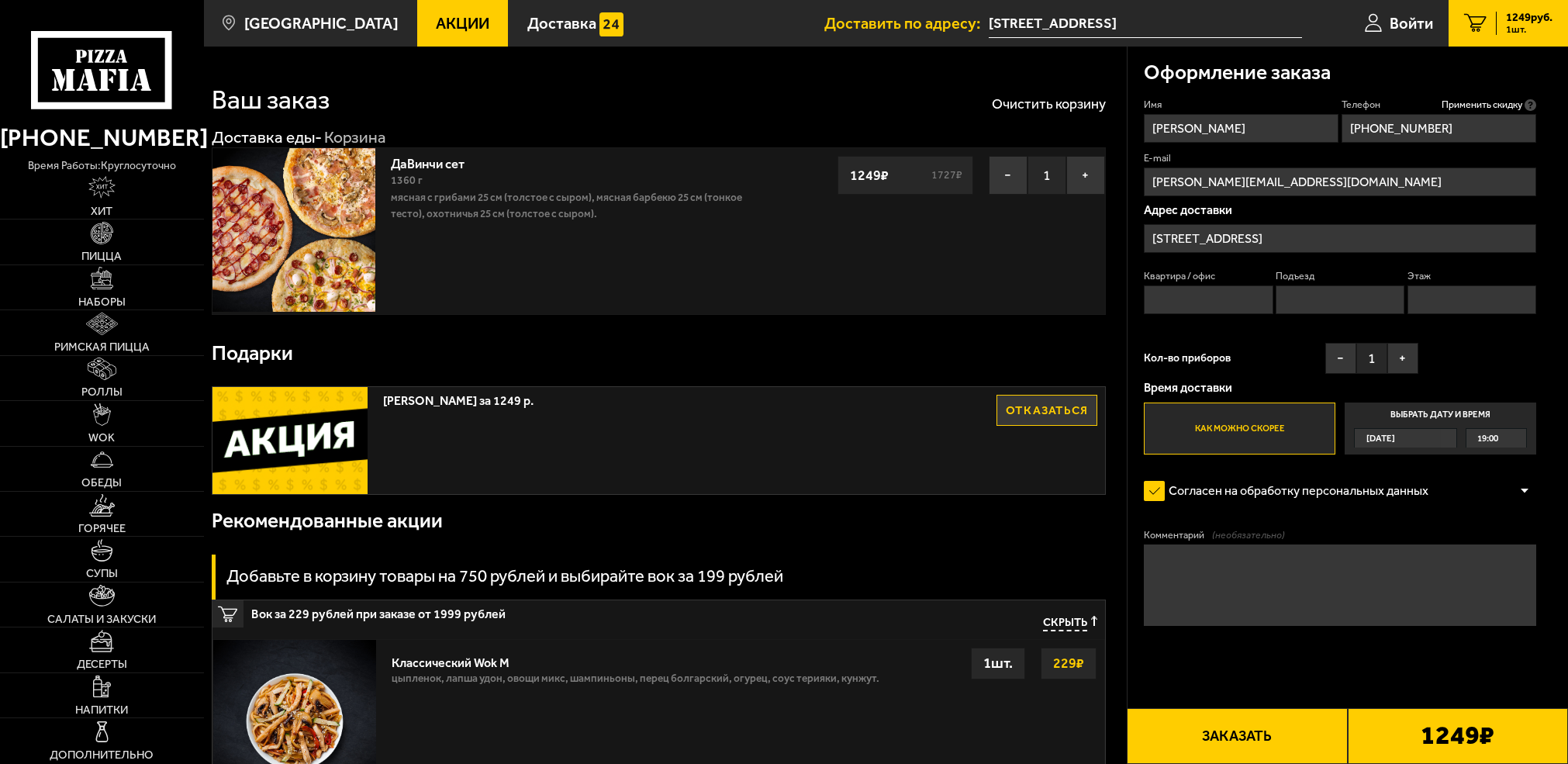
click at [1220, 298] on input "Квартира / офис" at bounding box center [1208, 299] width 129 height 29
type input "0"
click at [1311, 299] on input "Подъезд" at bounding box center [1340, 299] width 129 height 29
type input "0"
click at [1472, 303] on input "Этаж" at bounding box center [1472, 299] width 129 height 29
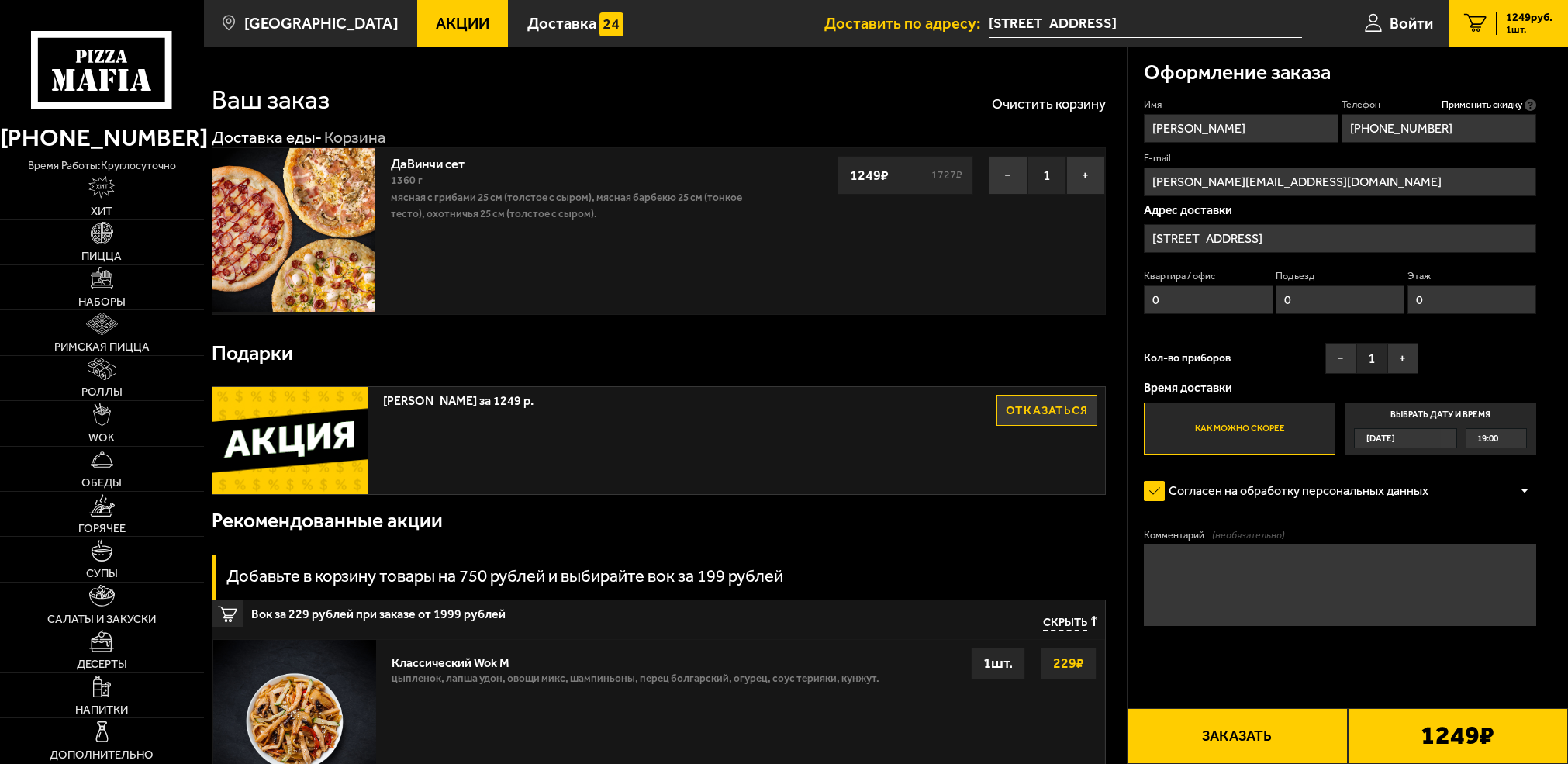
type input "0"
click at [1341, 585] on textarea "Комментарий (необязательно)" at bounding box center [1340, 585] width 393 height 82
type textarea "d"
type textarea "встречу у арки"
click at [1282, 743] on button "Заказать" at bounding box center [1237, 736] width 220 height 56
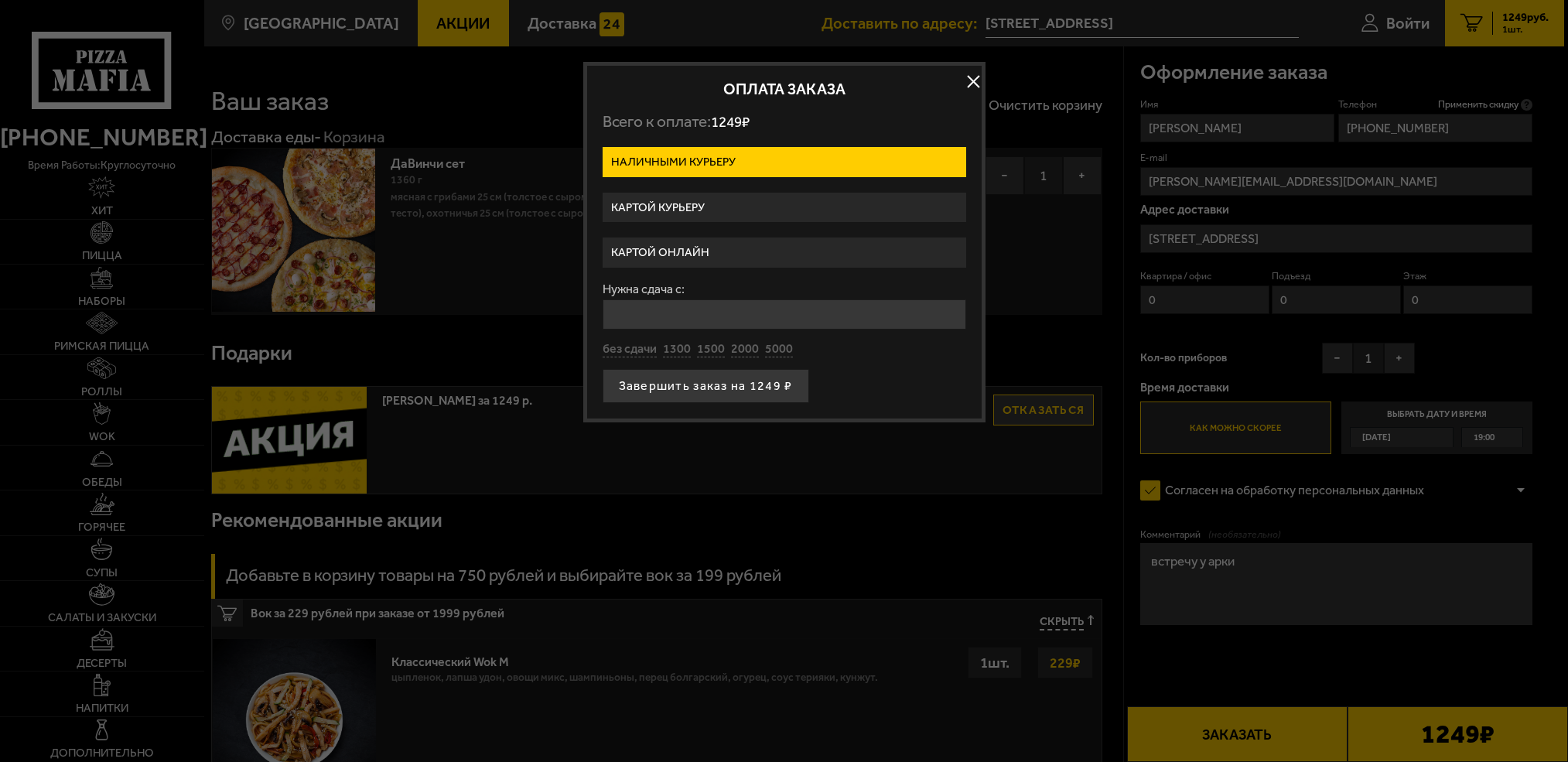
click at [738, 204] on label "Картой курьеру" at bounding box center [784, 207] width 364 height 30
click at [0, 0] on input "Картой курьеру" at bounding box center [0, 0] width 0 height 0
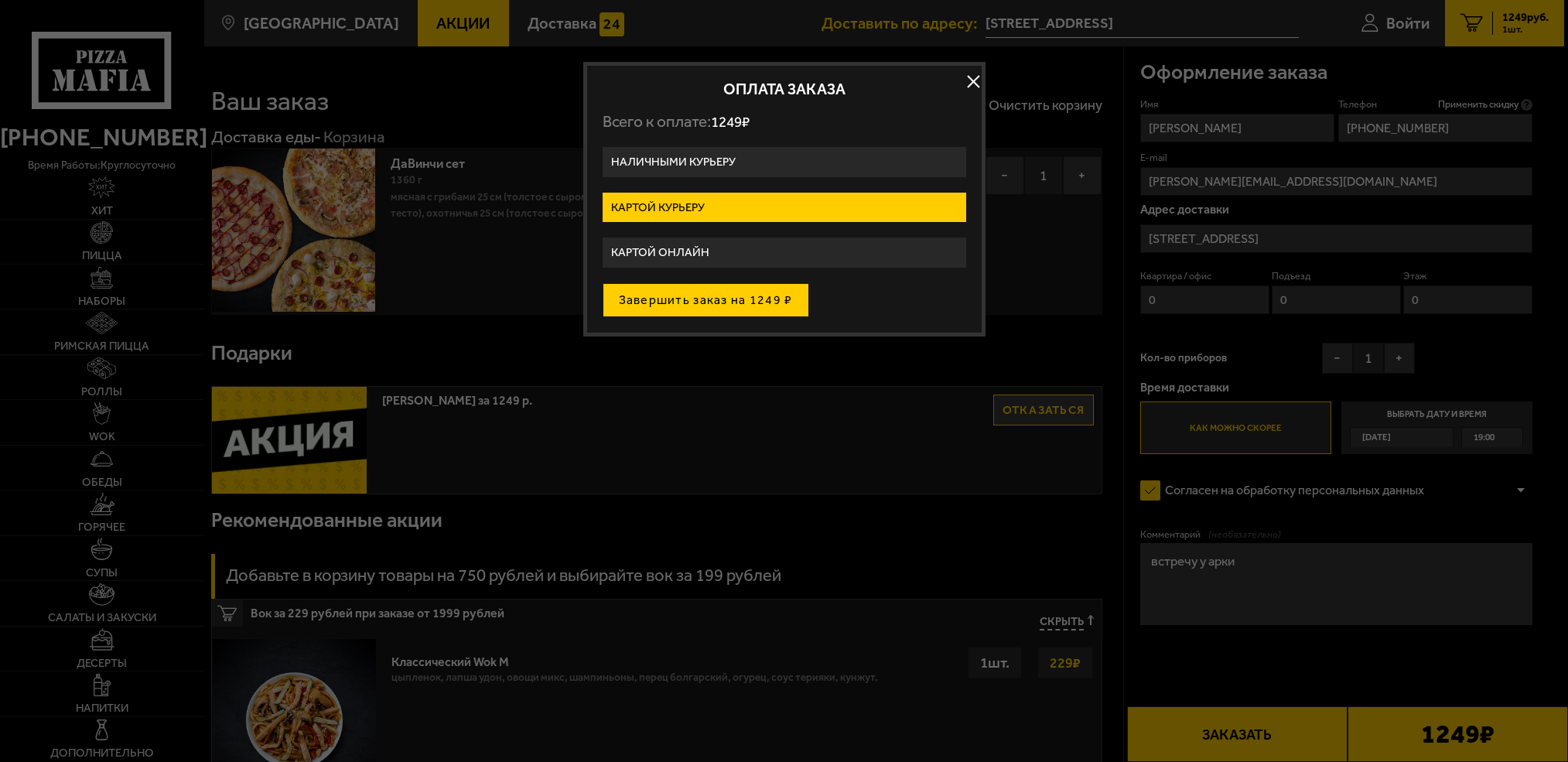
click at [737, 300] on button "Завершить заказ на 1249 ₽" at bounding box center [705, 300] width 207 height 34
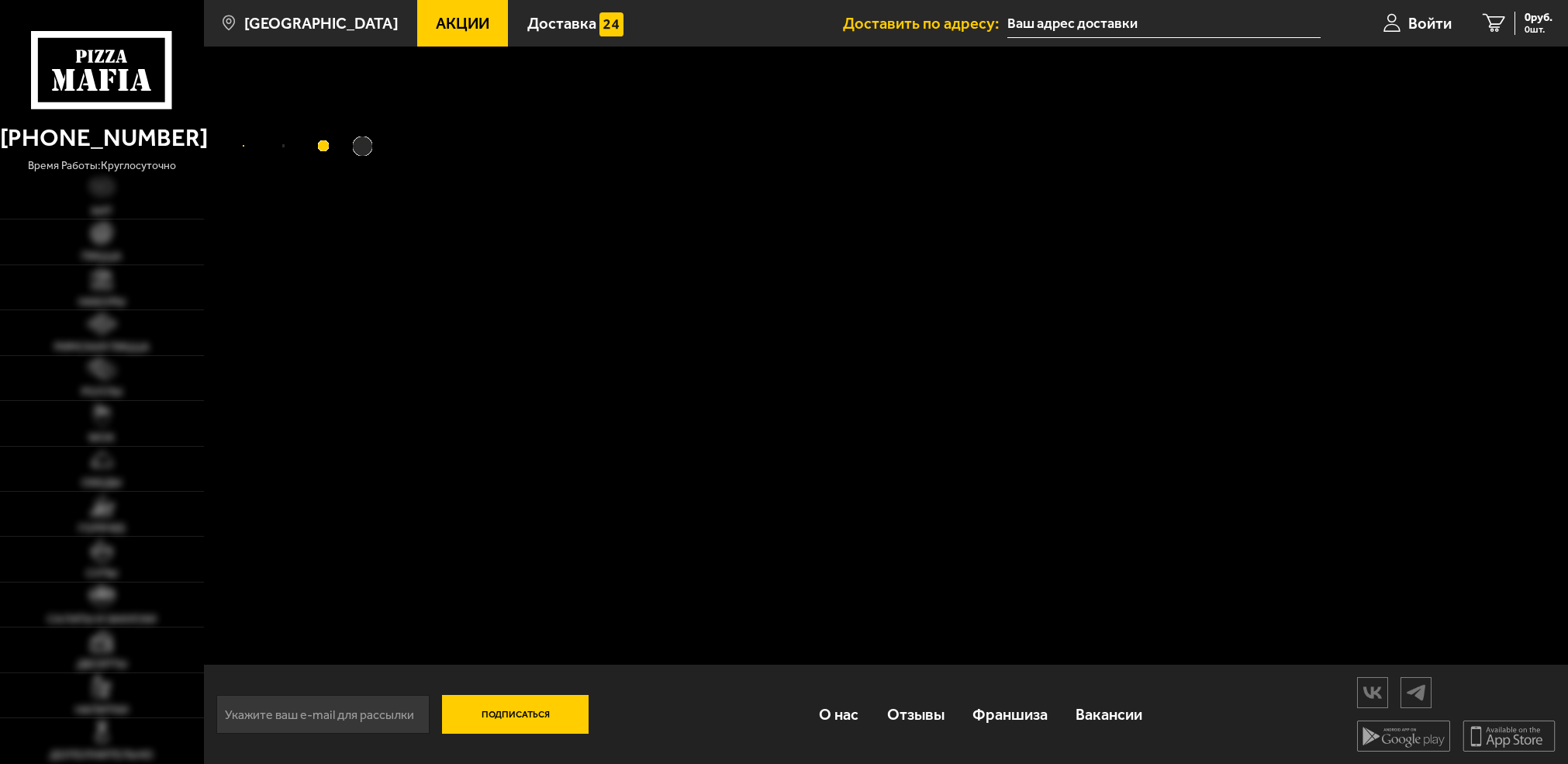
type input "[STREET_ADDRESS]"
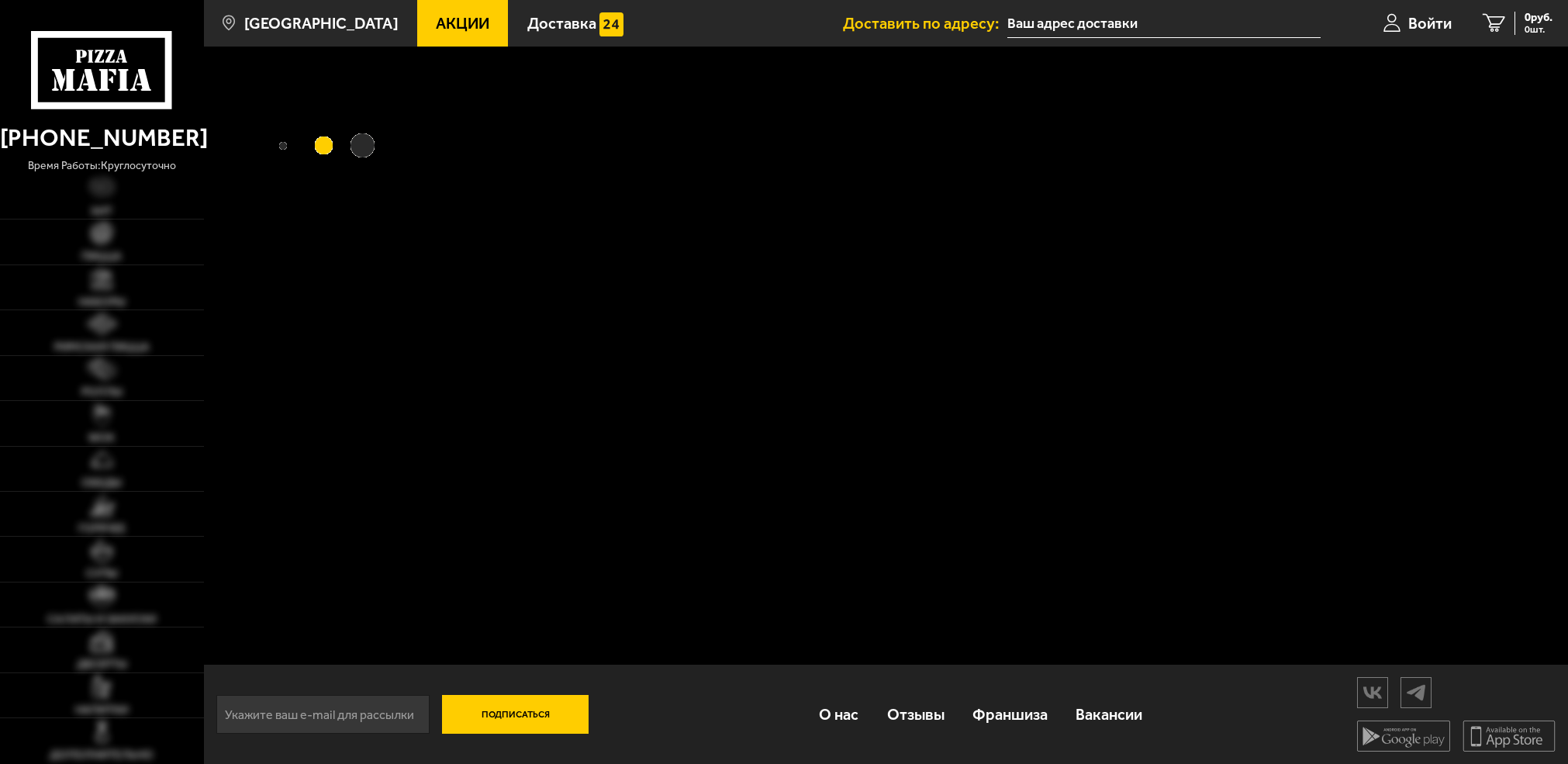
type input "[STREET_ADDRESS]"
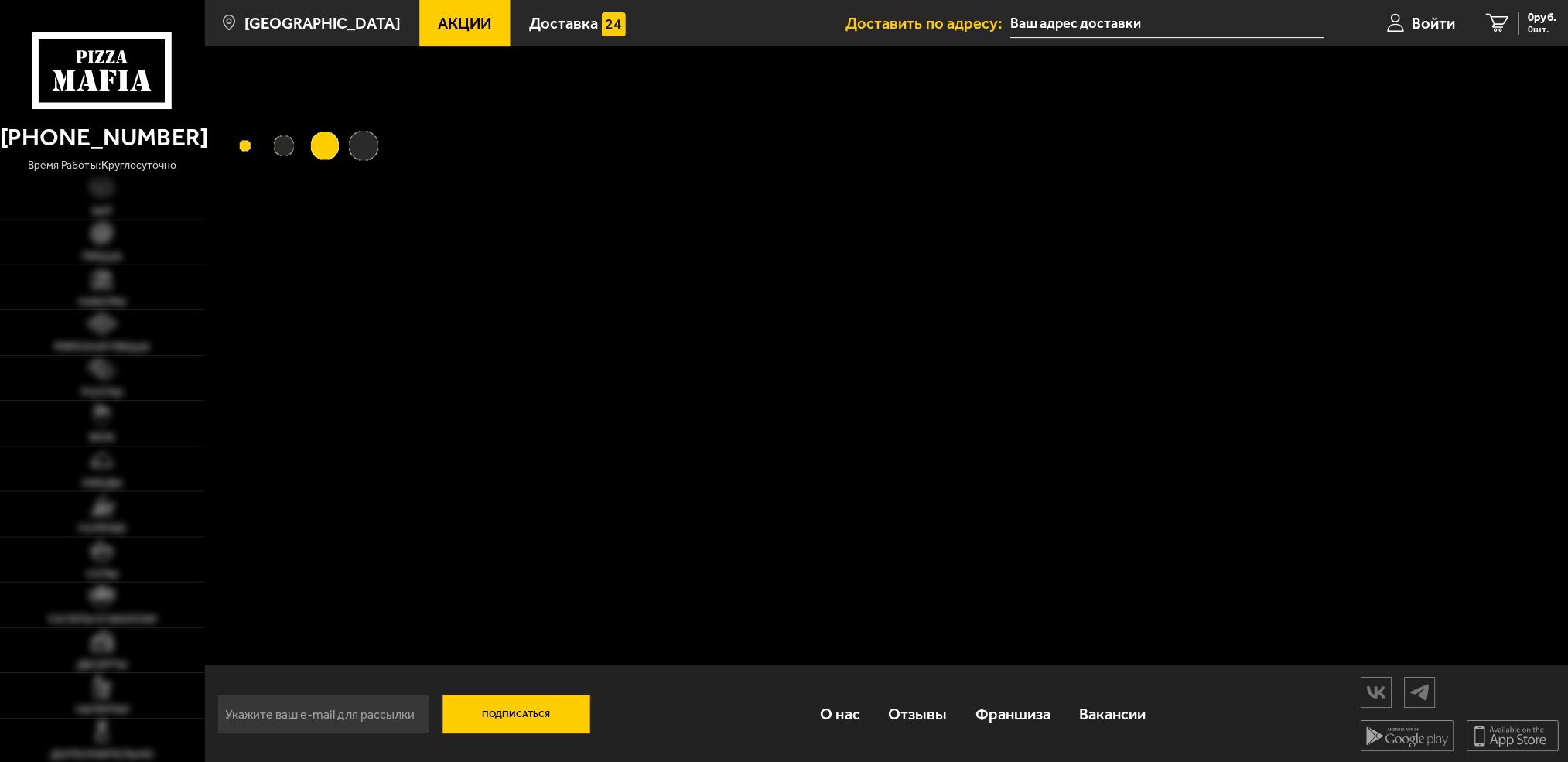
type input "[STREET_ADDRESS]"
type input "Апраксин переулок, 5"
type input "[STREET_ADDRESS]"
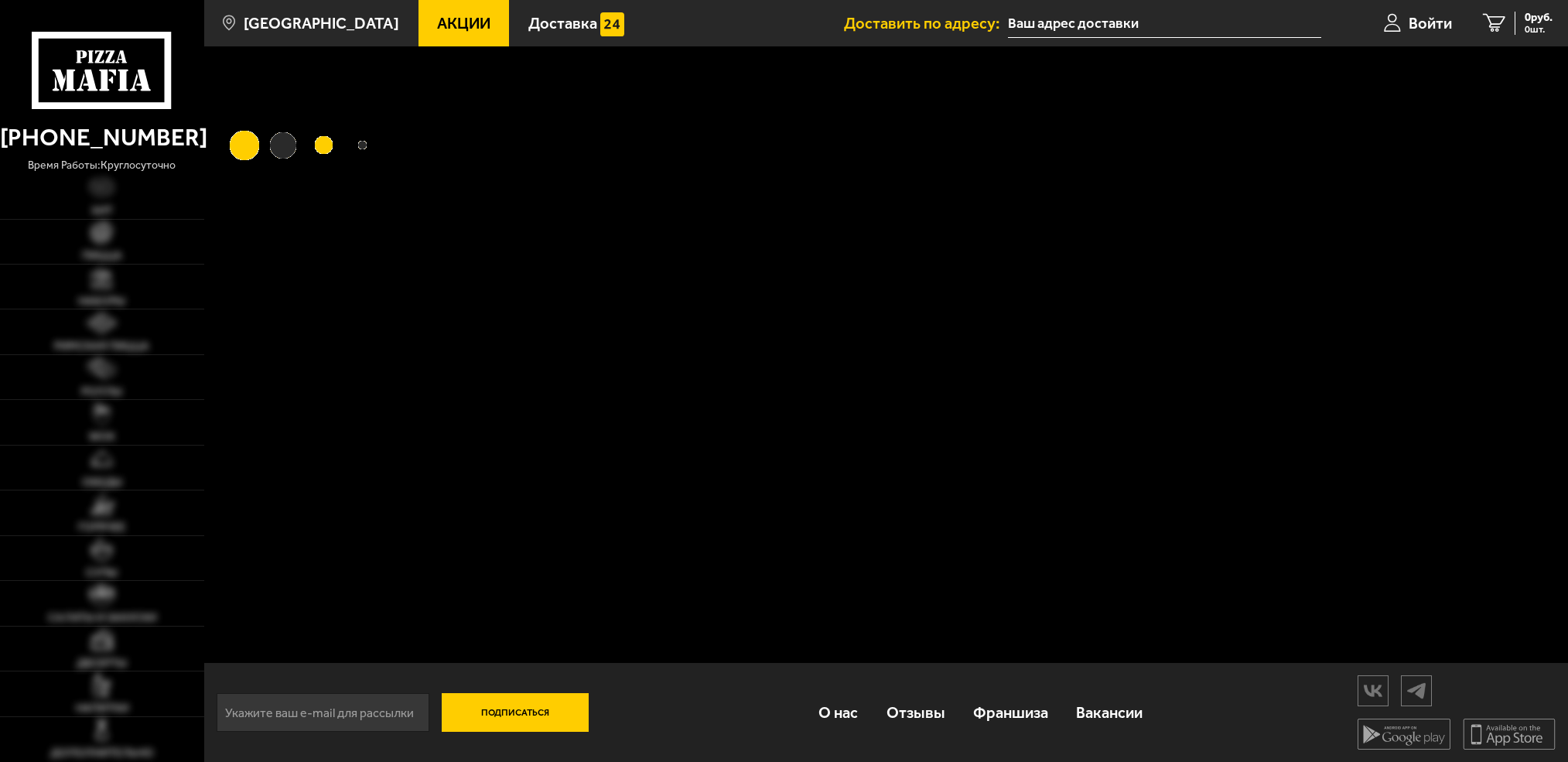
type input "[STREET_ADDRESS]"
